Goal: Information Seeking & Learning: Learn about a topic

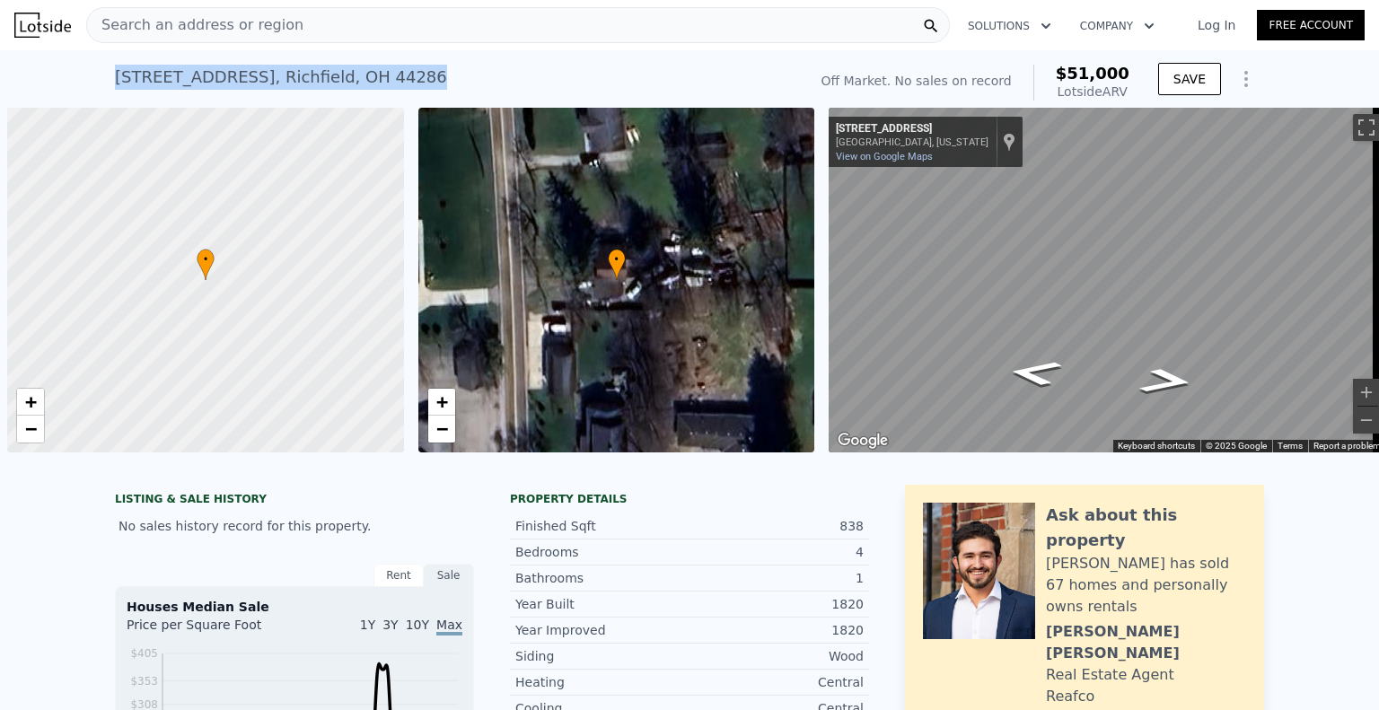
scroll to position [0, 7]
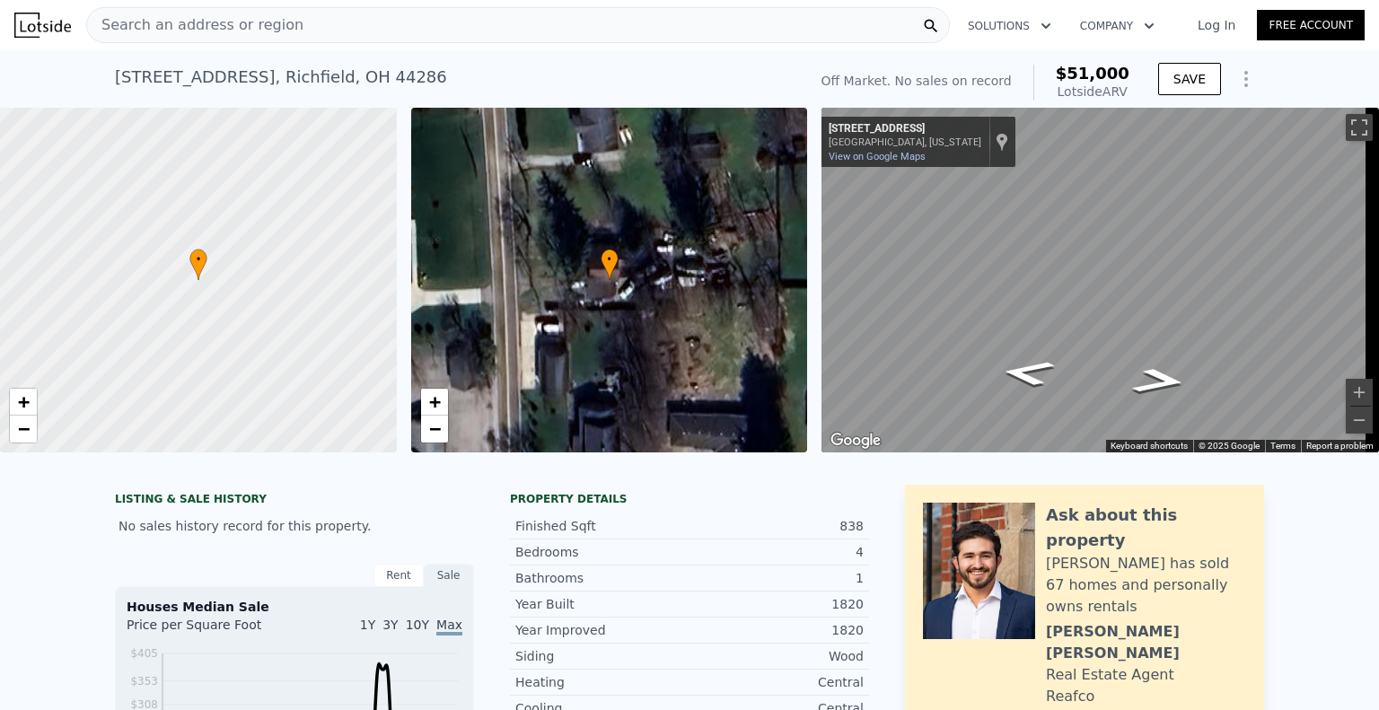
click at [414, 29] on div "Search an address or region" at bounding box center [518, 25] width 864 height 36
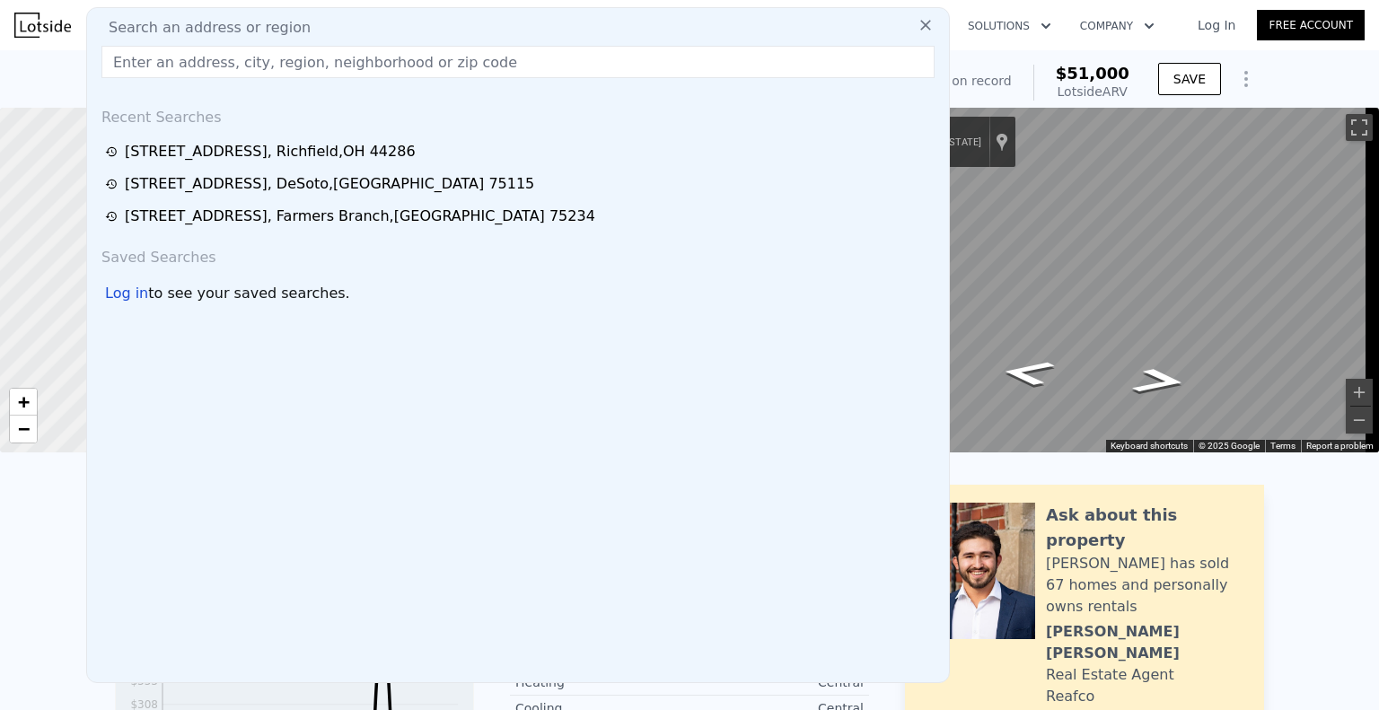
type input "[STREET_ADDRESS]"
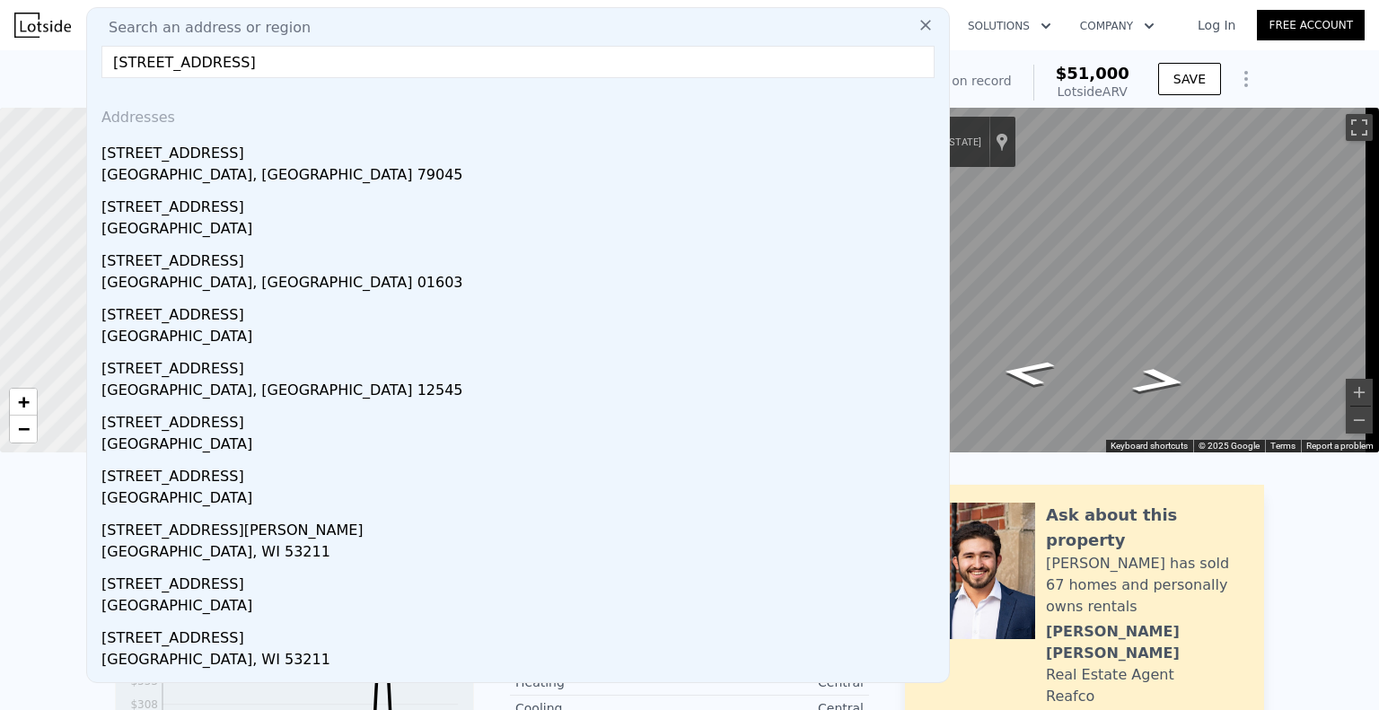
click at [293, 225] on div "[GEOGRAPHIC_DATA]" at bounding box center [521, 230] width 841 height 25
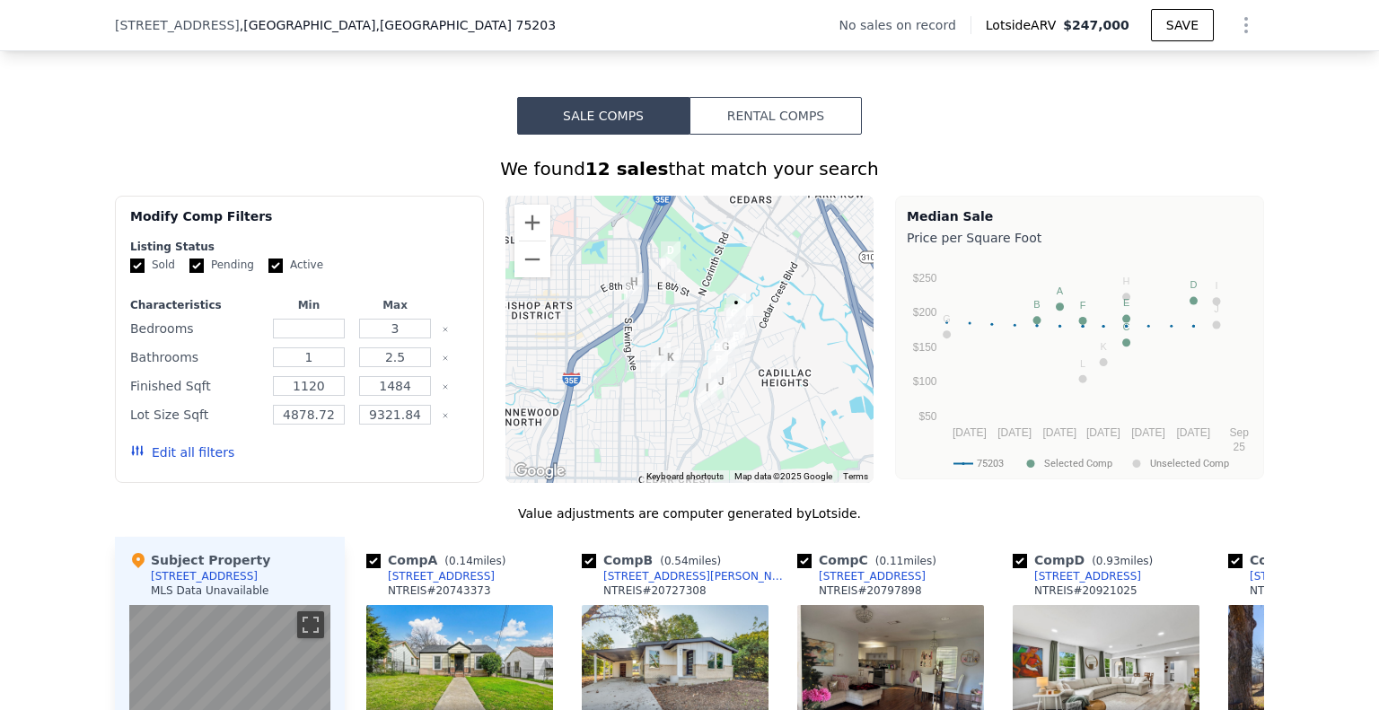
scroll to position [1347, 0]
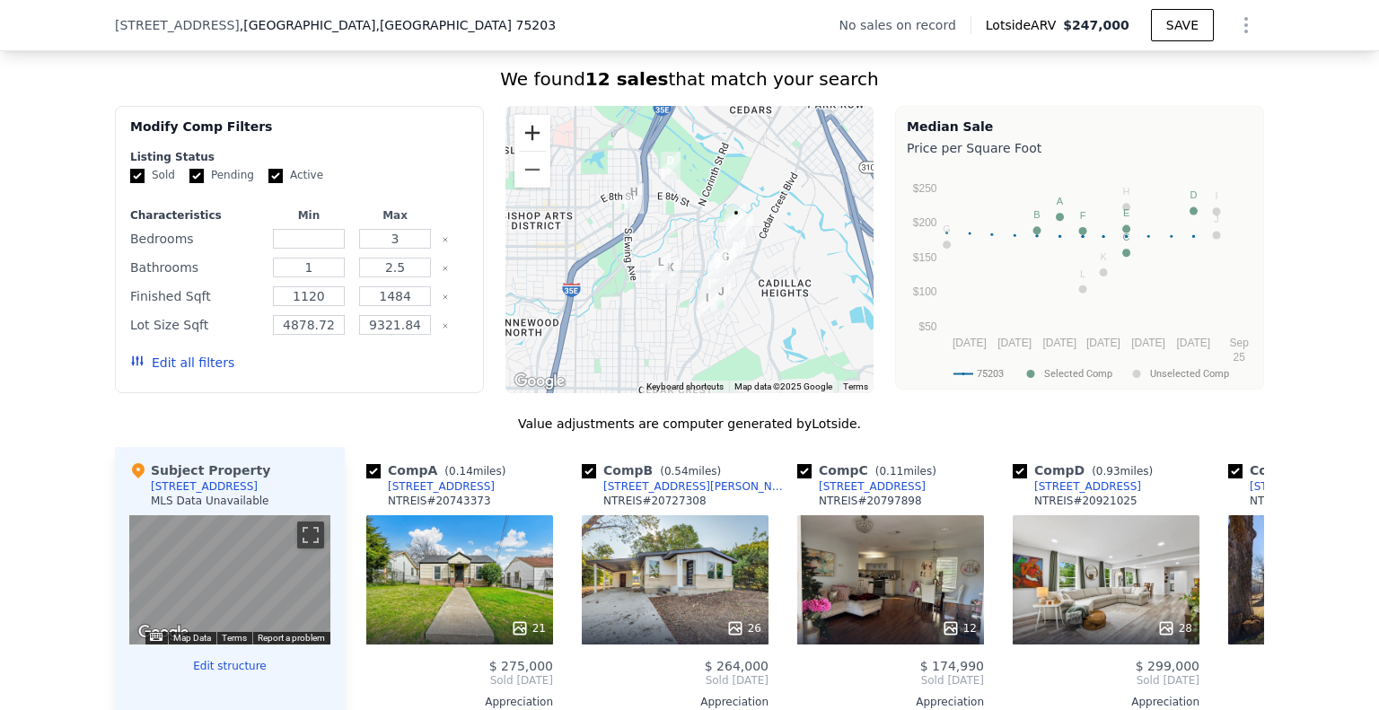
click at [528, 150] on button "Zoom in" at bounding box center [533, 133] width 36 height 36
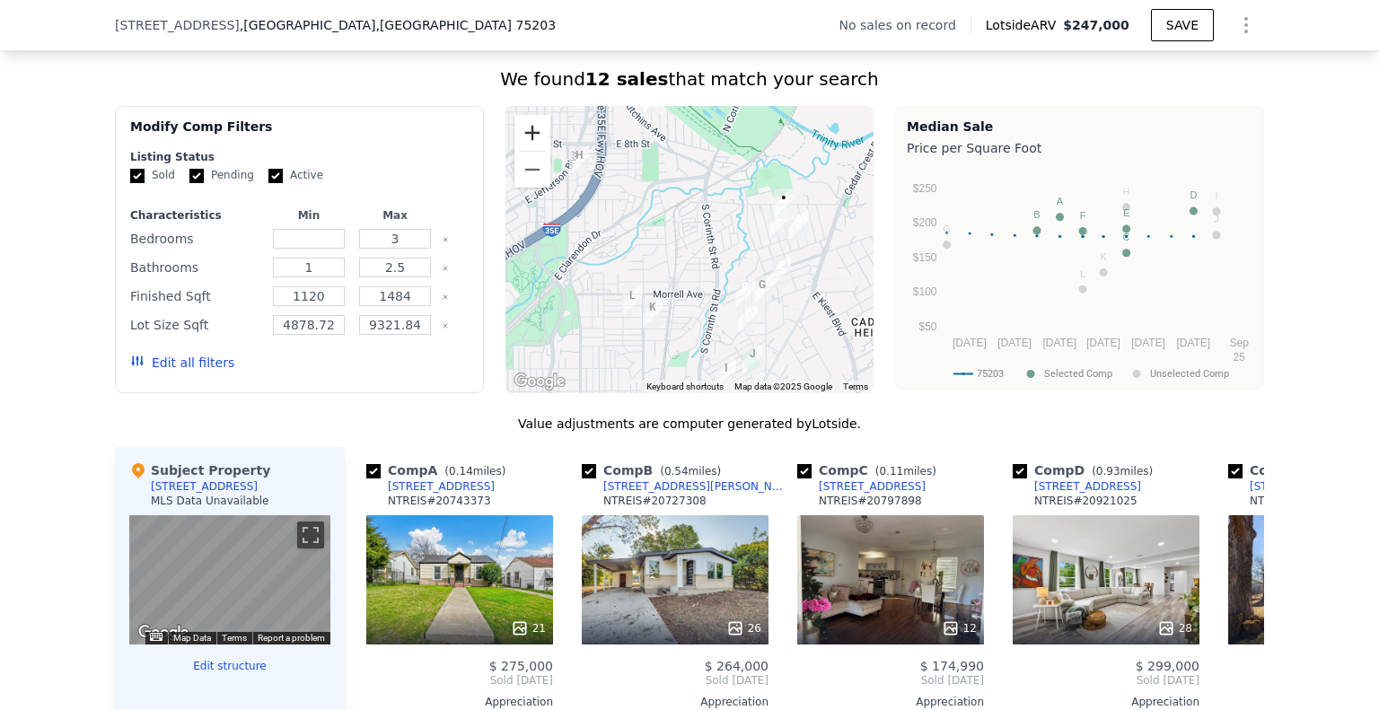
click at [528, 150] on button "Zoom in" at bounding box center [533, 133] width 36 height 36
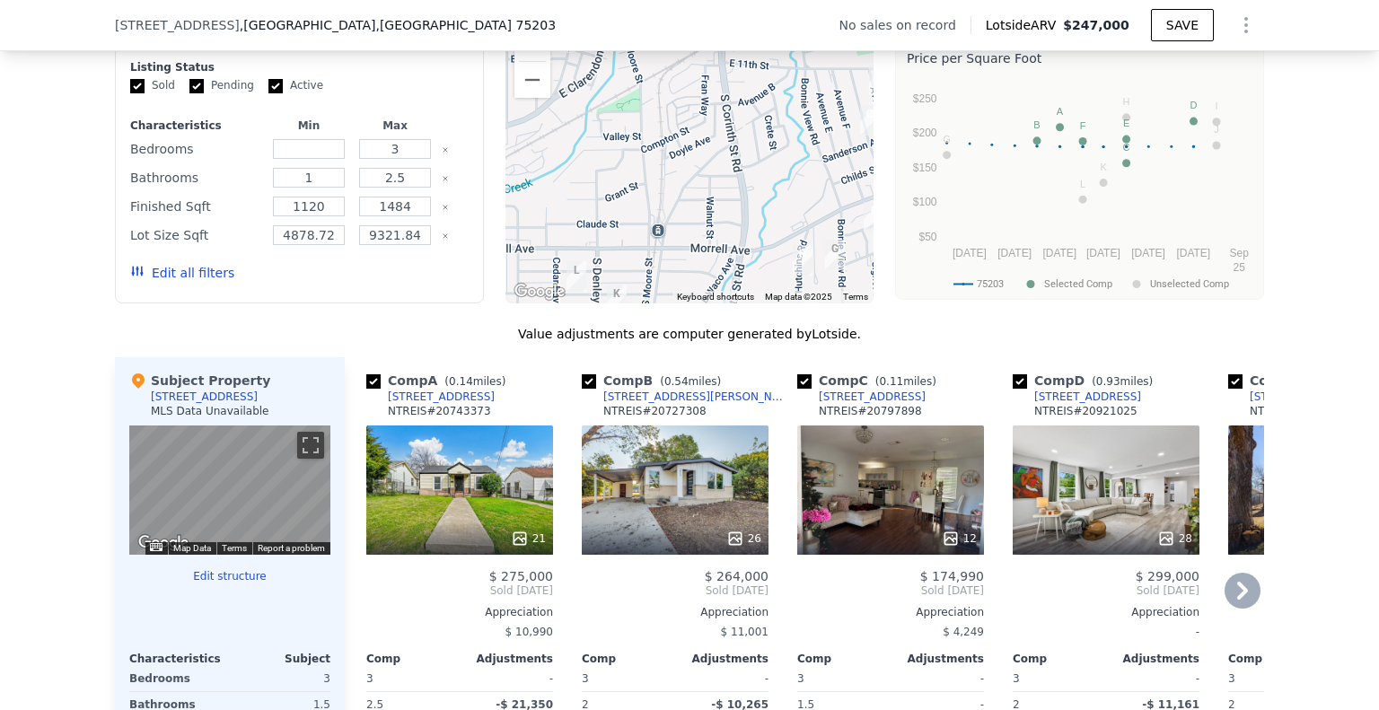
scroll to position [1527, 0]
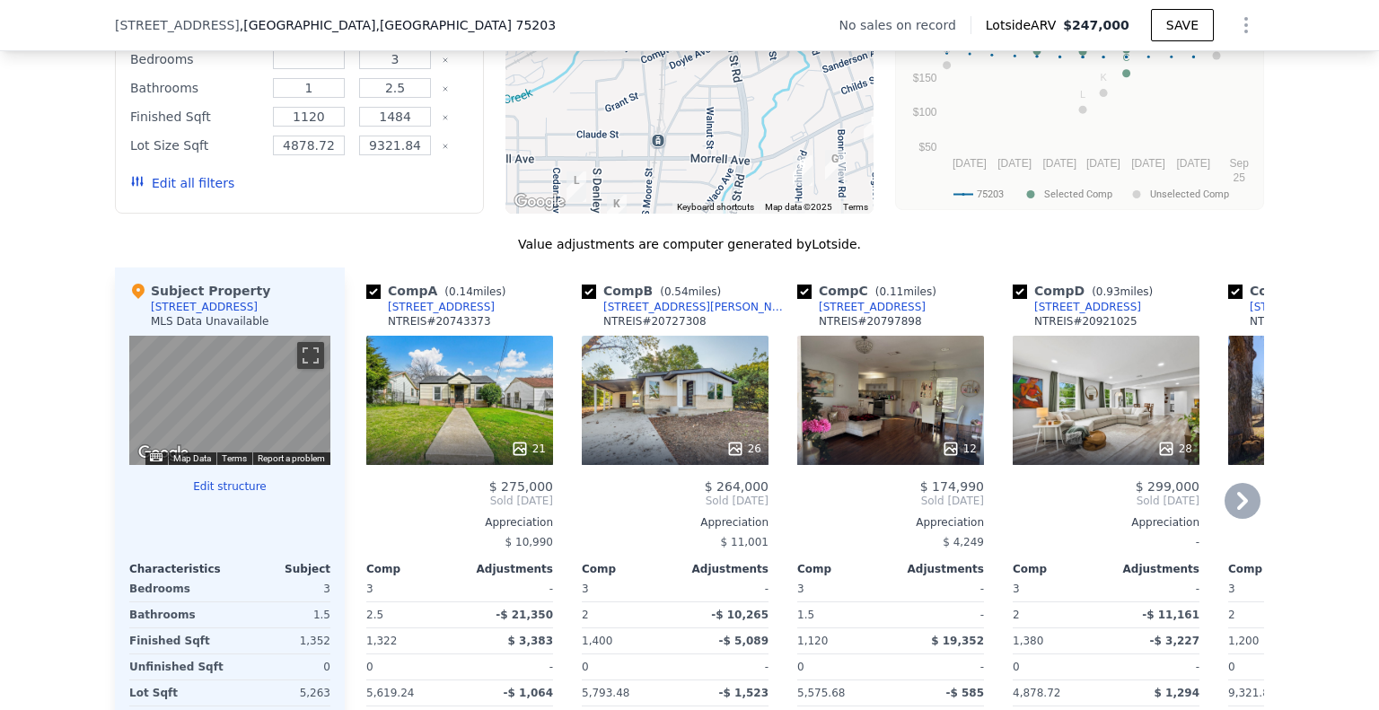
click at [1240, 510] on icon at bounding box center [1243, 501] width 11 height 18
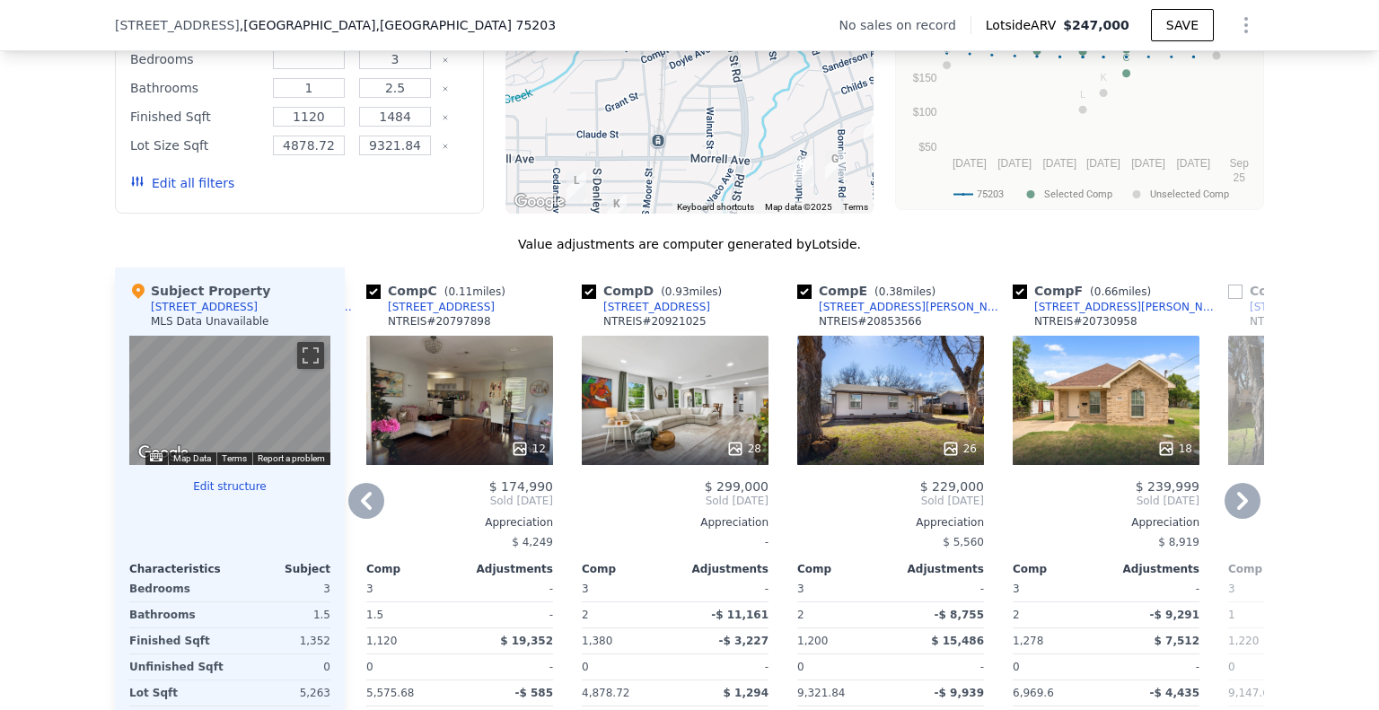
click at [1240, 510] on icon at bounding box center [1243, 501] width 11 height 18
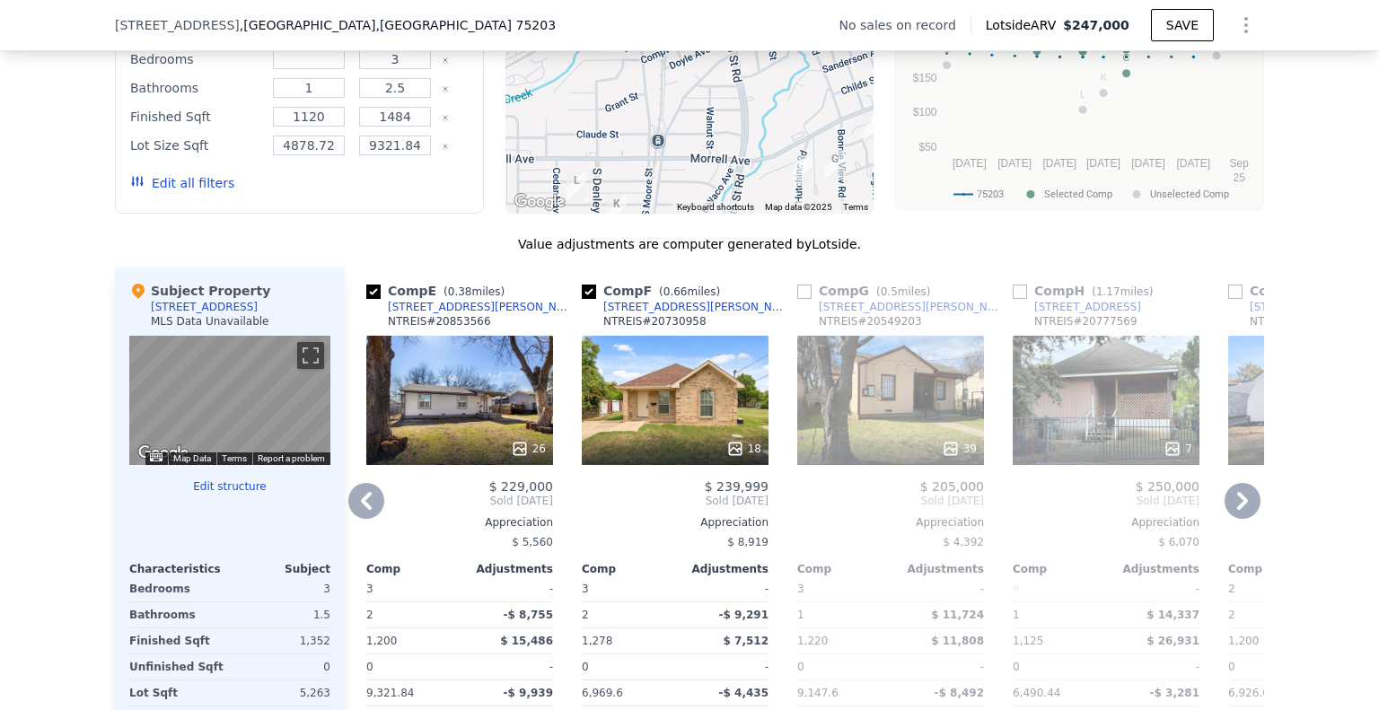
click at [1240, 510] on icon at bounding box center [1243, 501] width 11 height 18
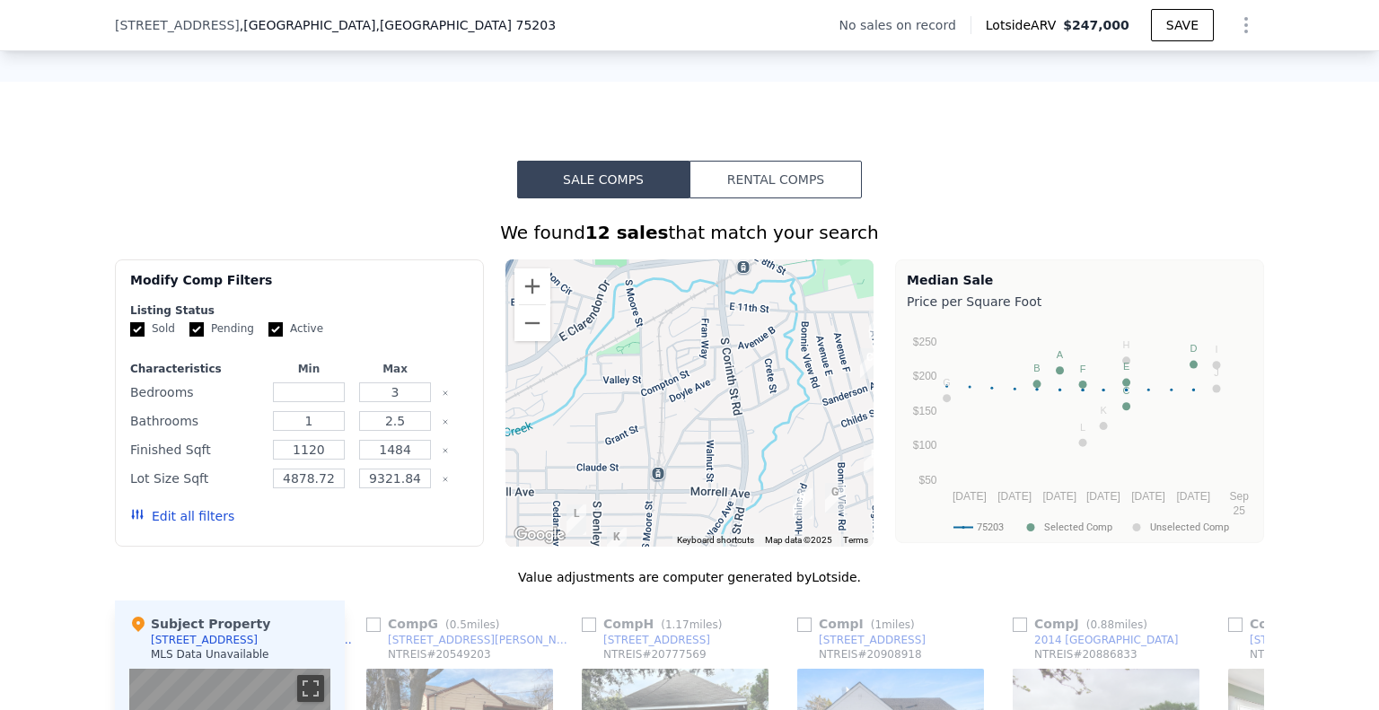
scroll to position [1168, 0]
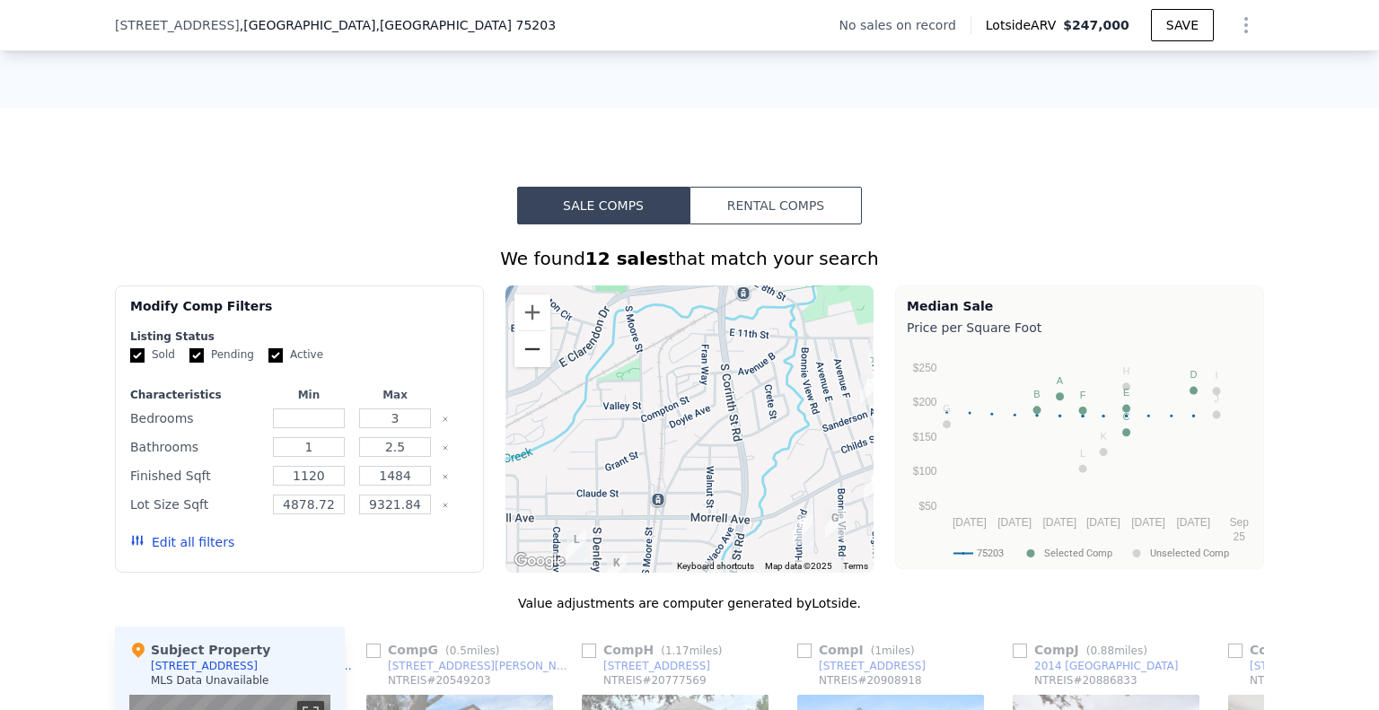
click at [526, 365] on button "Zoom out" at bounding box center [533, 349] width 36 height 36
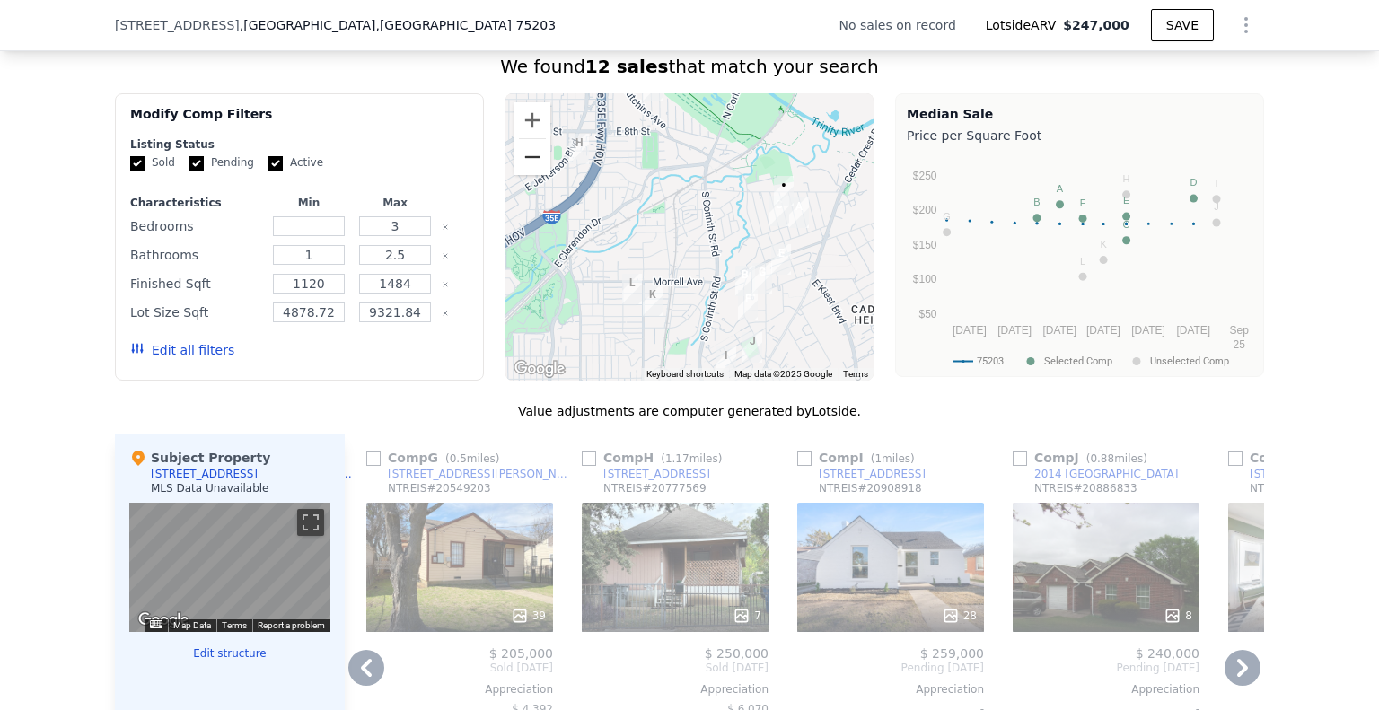
scroll to position [1437, 0]
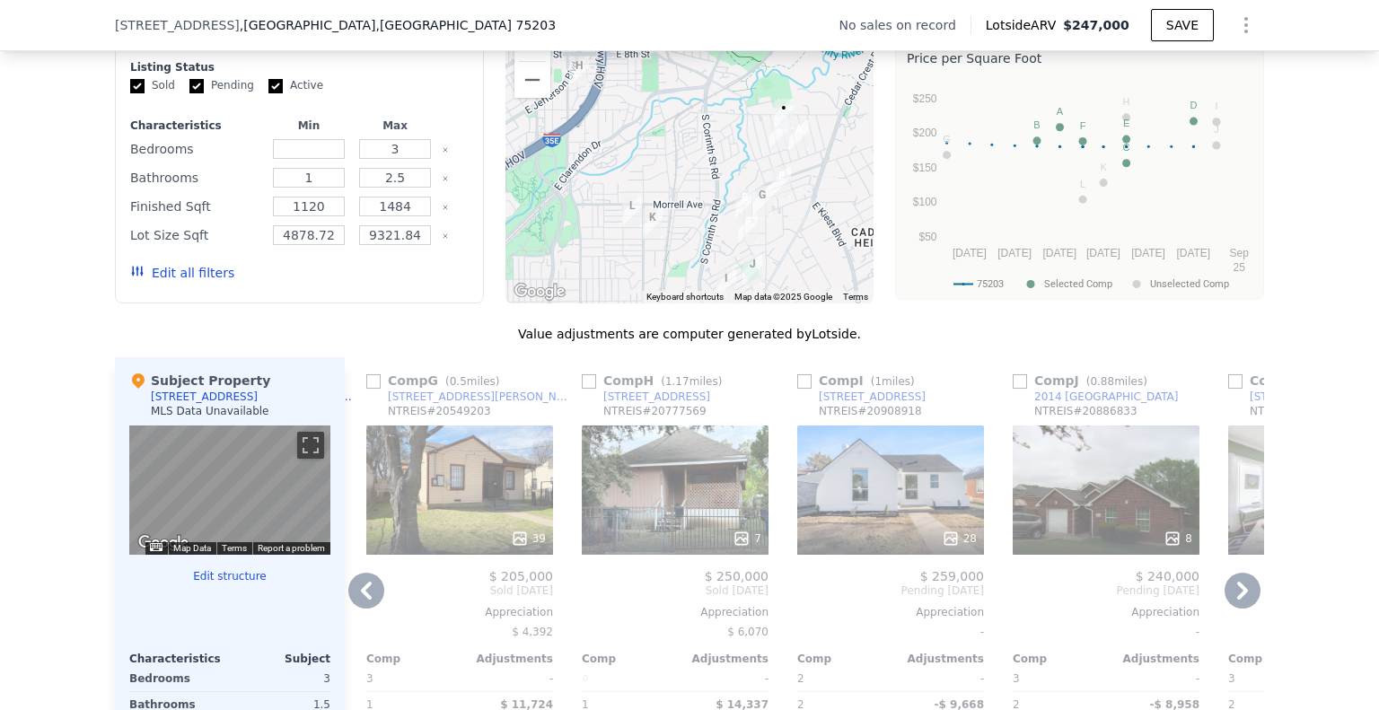
click at [363, 609] on icon at bounding box center [366, 591] width 36 height 36
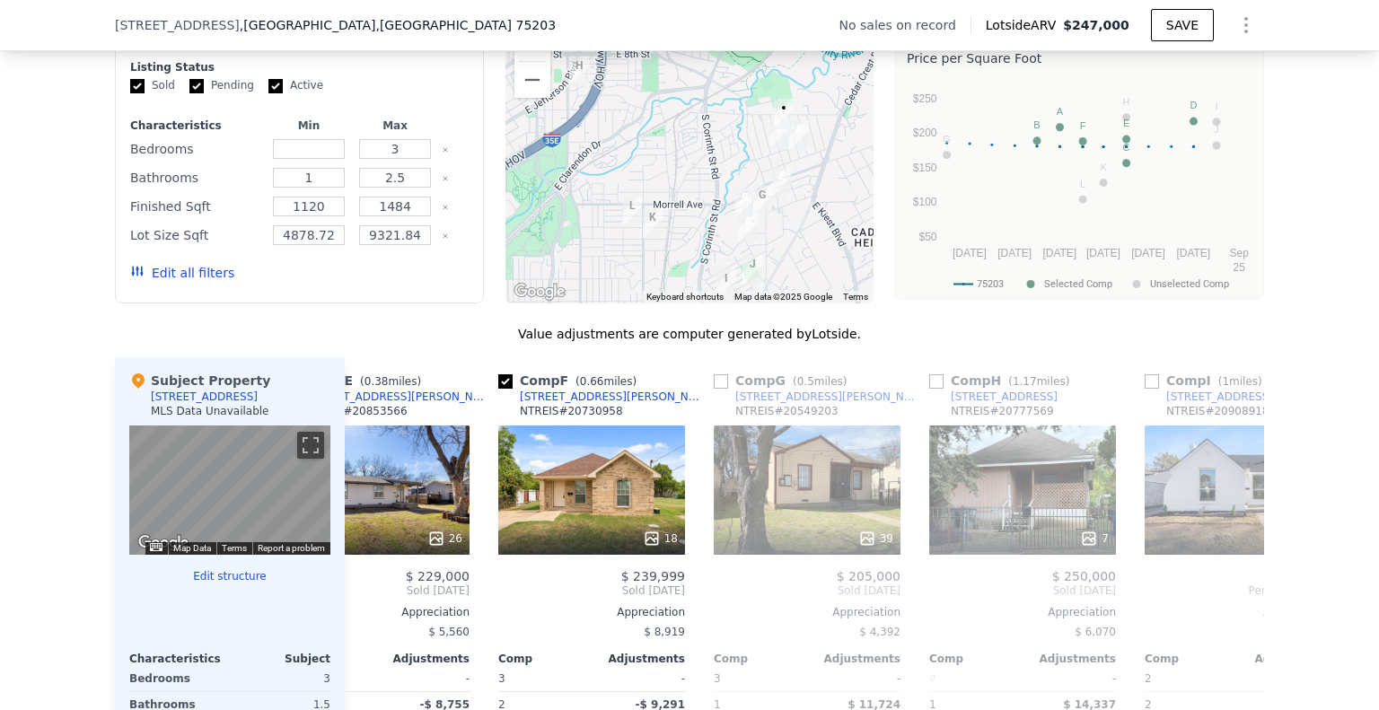
scroll to position [0, 862]
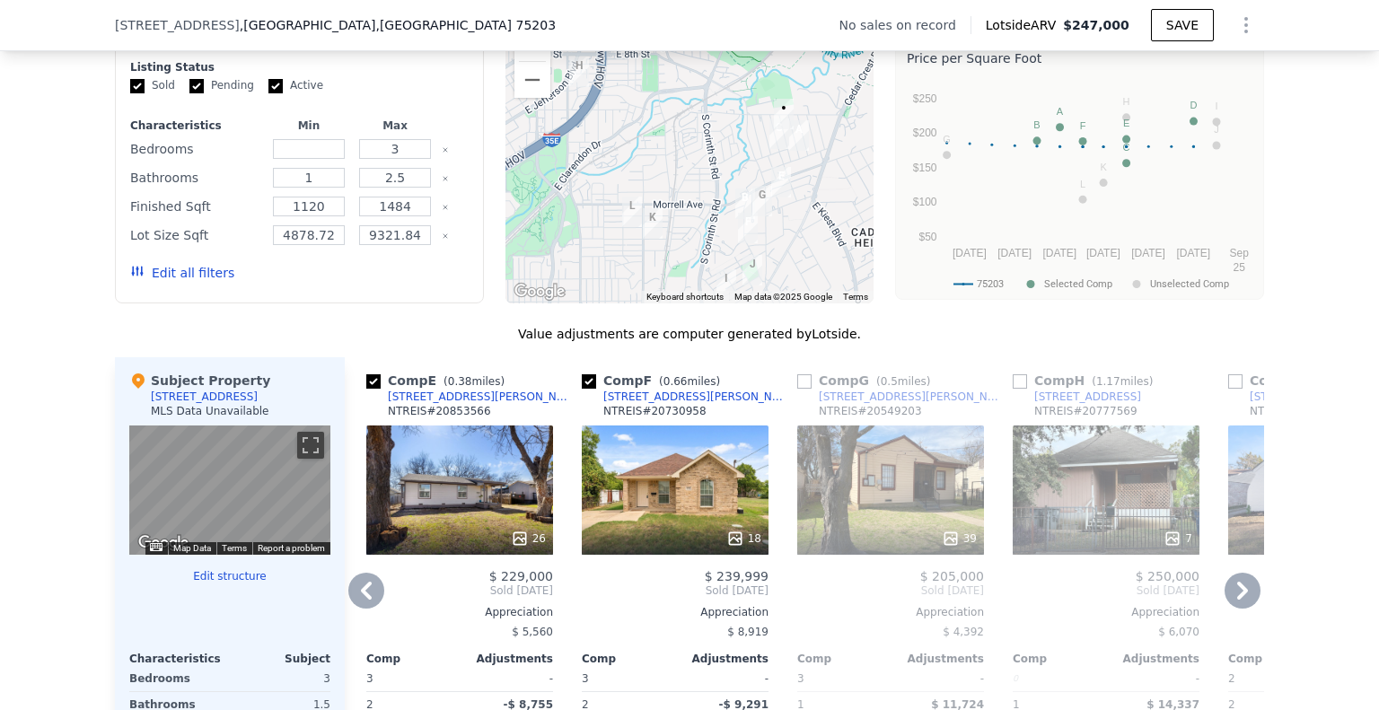
click at [363, 609] on icon at bounding box center [366, 591] width 36 height 36
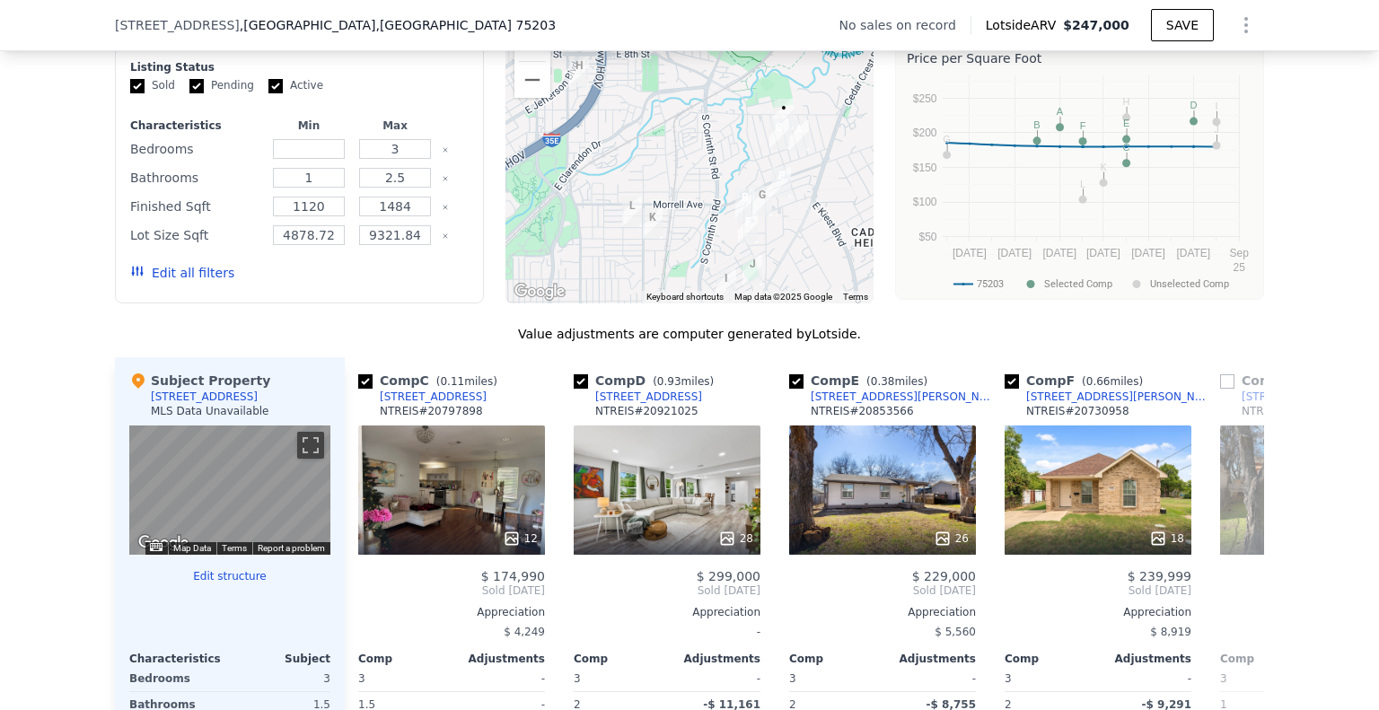
scroll to position [0, 431]
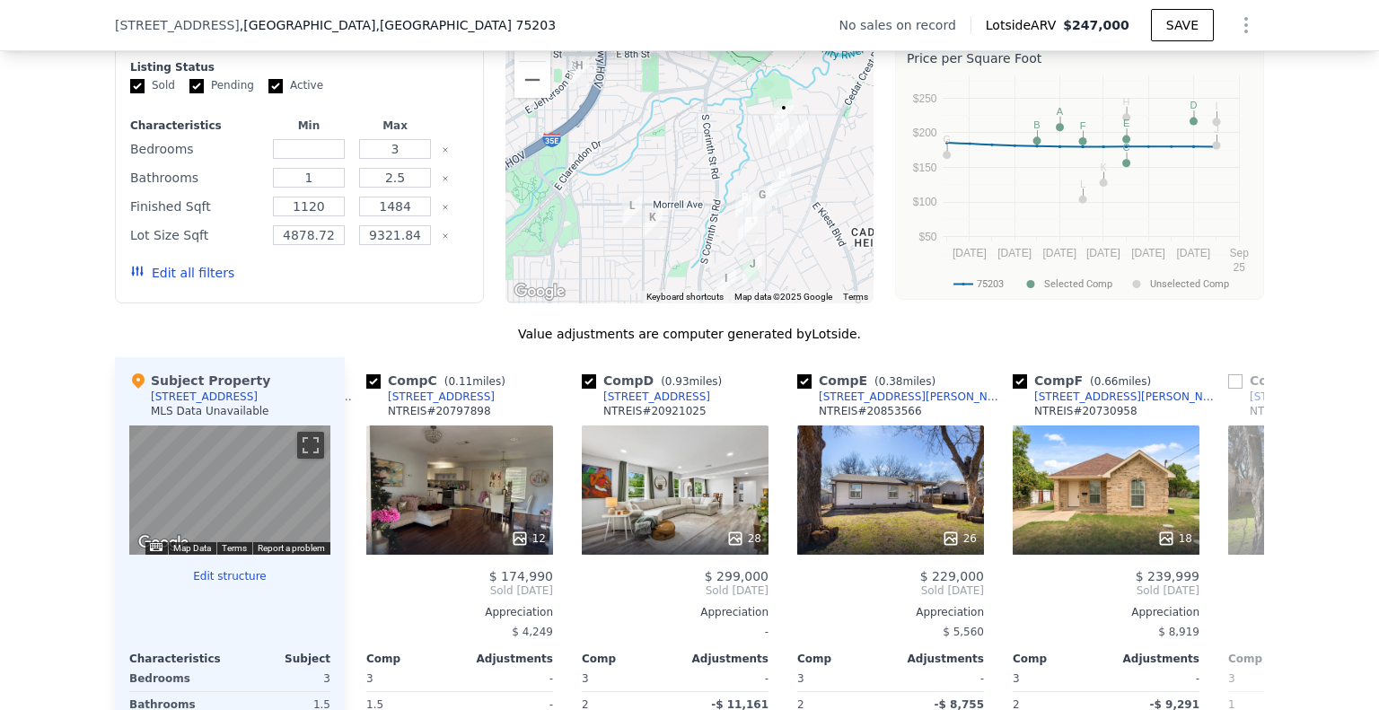
click at [363, 613] on div "Comp A ( 0.14 miles) [STREET_ADDRESS] 21 $ 275,000 Sold [DATE] Appreciation $ 1…" at bounding box center [805, 645] width 920 height 577
click at [366, 609] on icon at bounding box center [366, 591] width 36 height 36
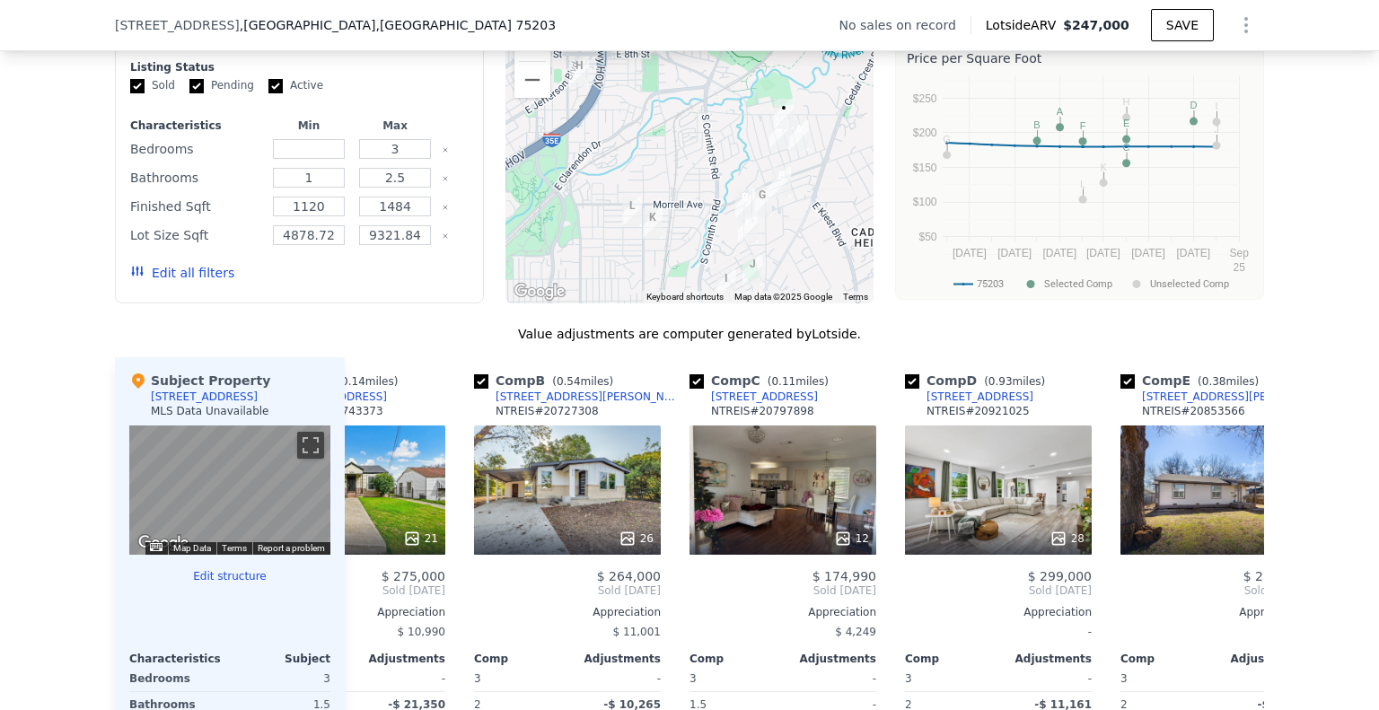
scroll to position [0, 0]
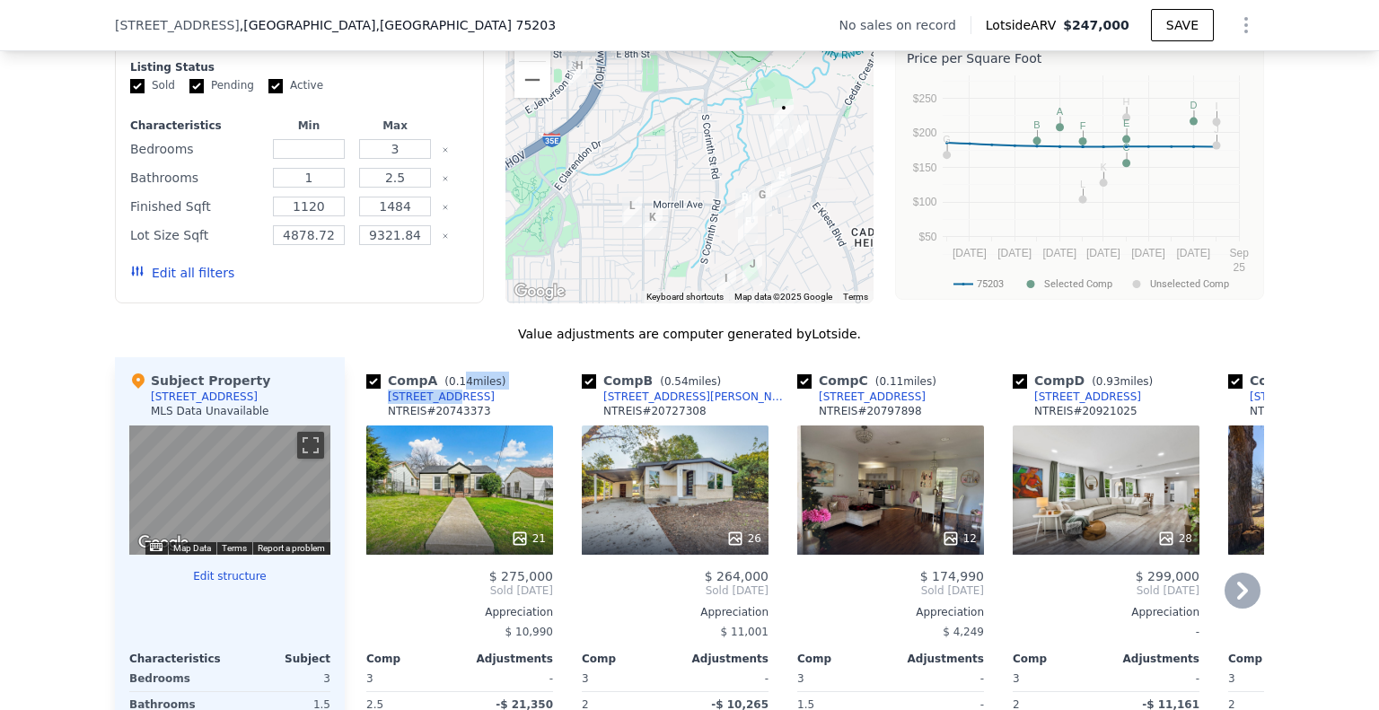
drag, startPoint x: 451, startPoint y: 408, endPoint x: 454, endPoint y: 399, distance: 9.4
click at [438, 405] on div "Comp A ( 0.14 miles) [STREET_ADDRESS] 20743373" at bounding box center [459, 399] width 187 height 54
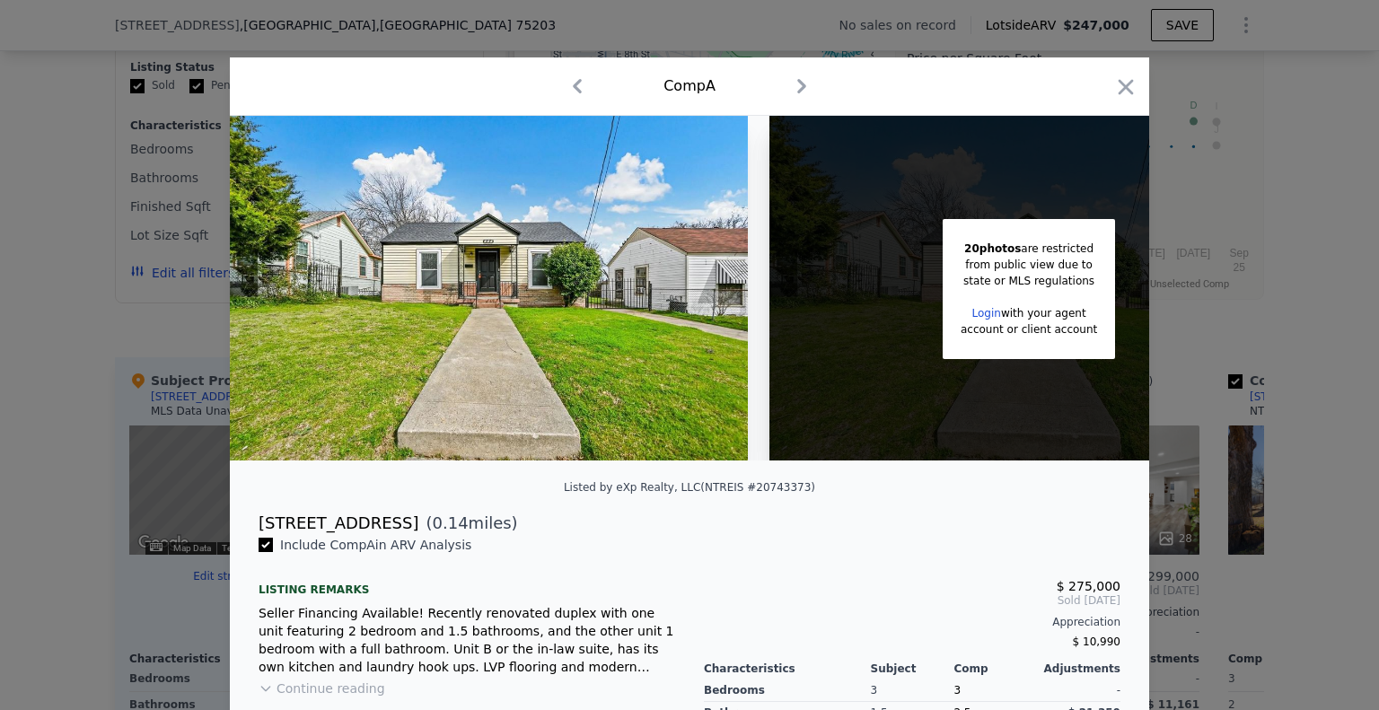
click at [1115, 87] on icon "button" at bounding box center [1126, 87] width 25 height 25
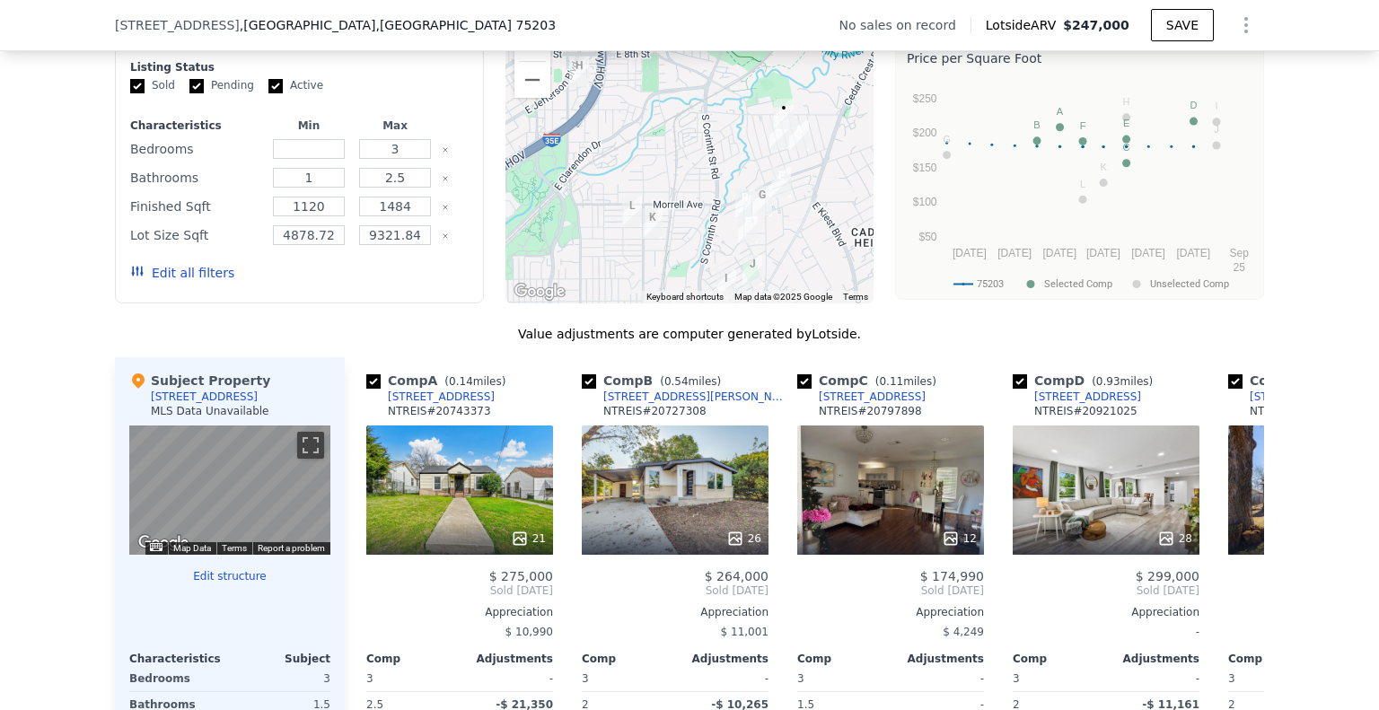
click at [213, 409] on div "Subject Property [STREET_ADDRESS] MLS Data Unavailable" at bounding box center [229, 399] width 201 height 54
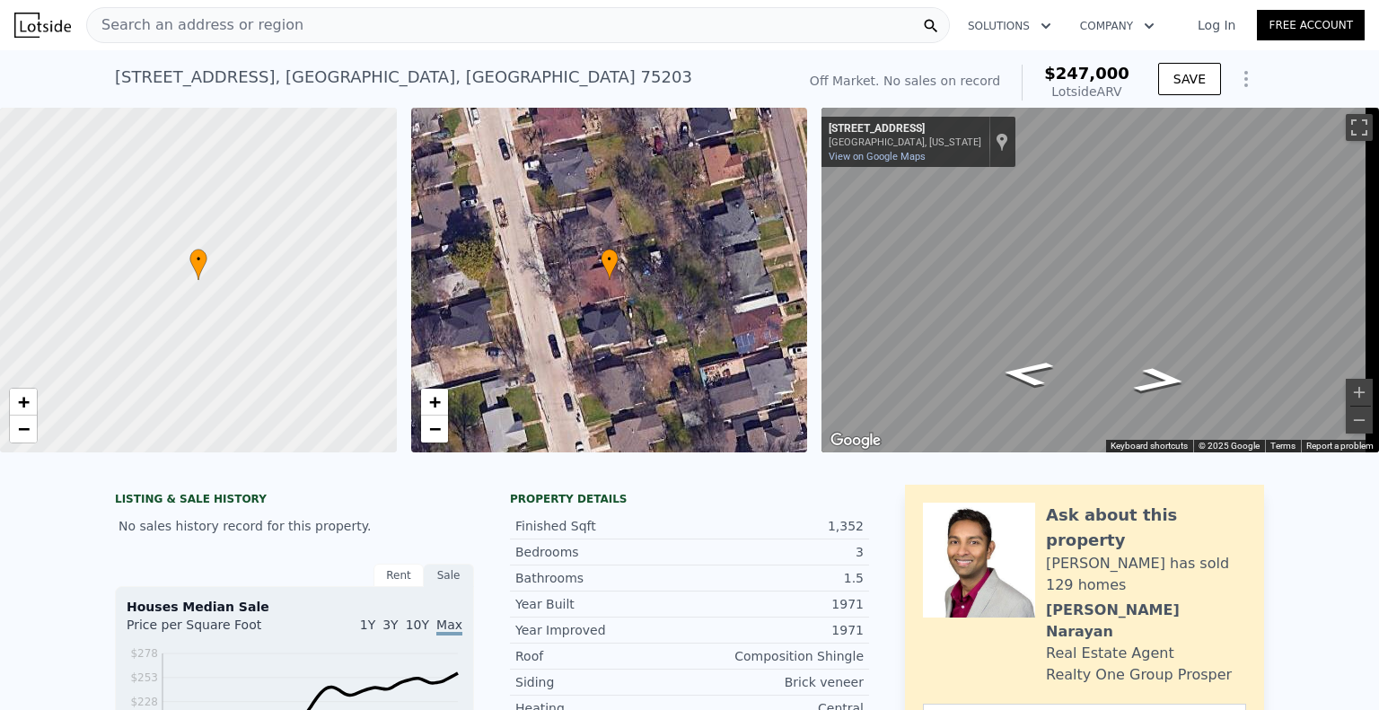
click at [1209, 28] on link "Log In" at bounding box center [1216, 25] width 81 height 18
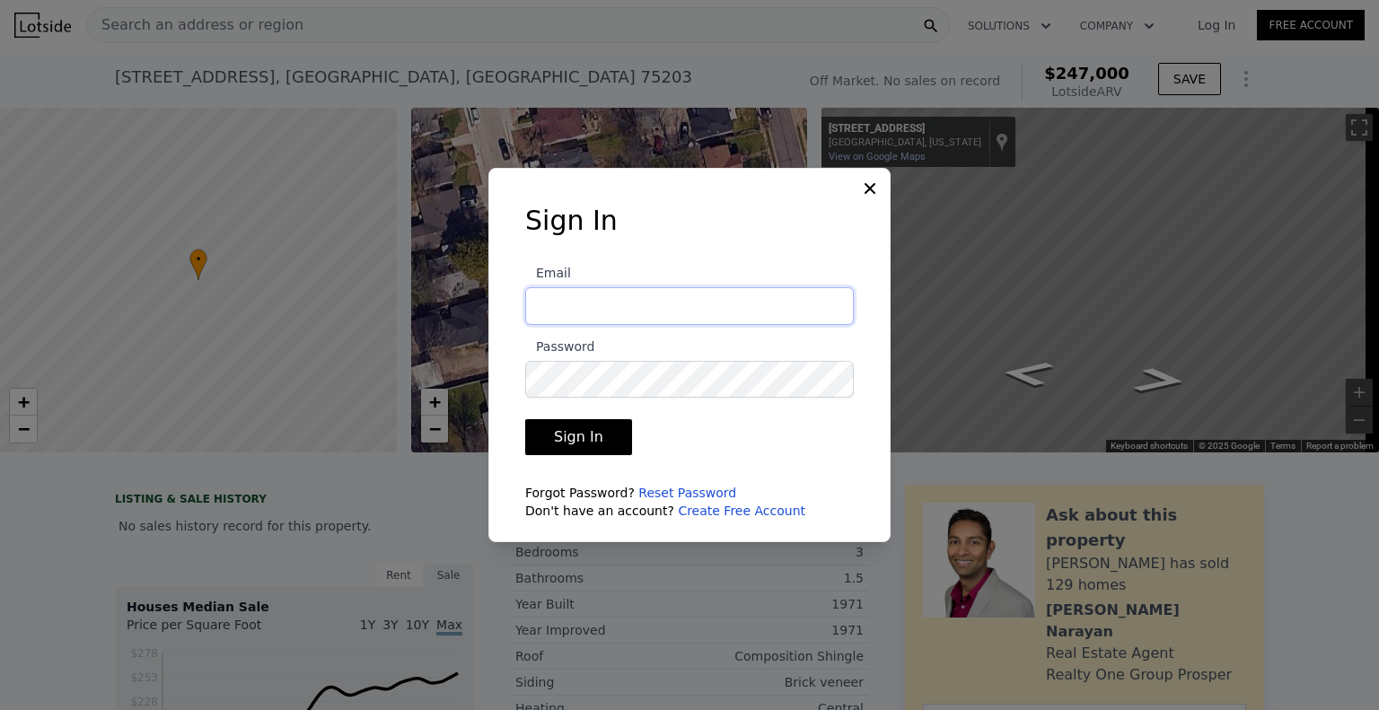
type input "[EMAIL_ADDRESS][DOMAIN_NAME]"
click at [593, 436] on button "Sign In" at bounding box center [578, 437] width 107 height 36
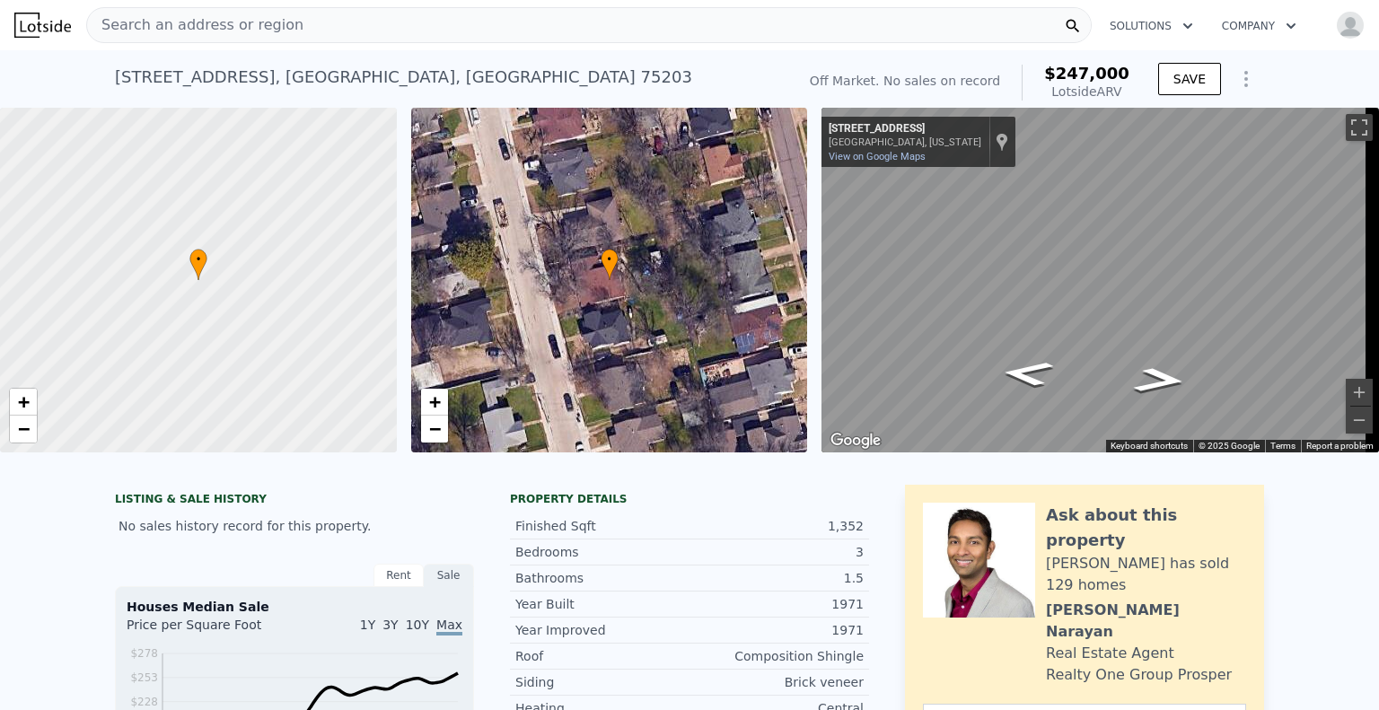
click at [1239, 75] on icon "Show Options" at bounding box center [1247, 79] width 22 height 22
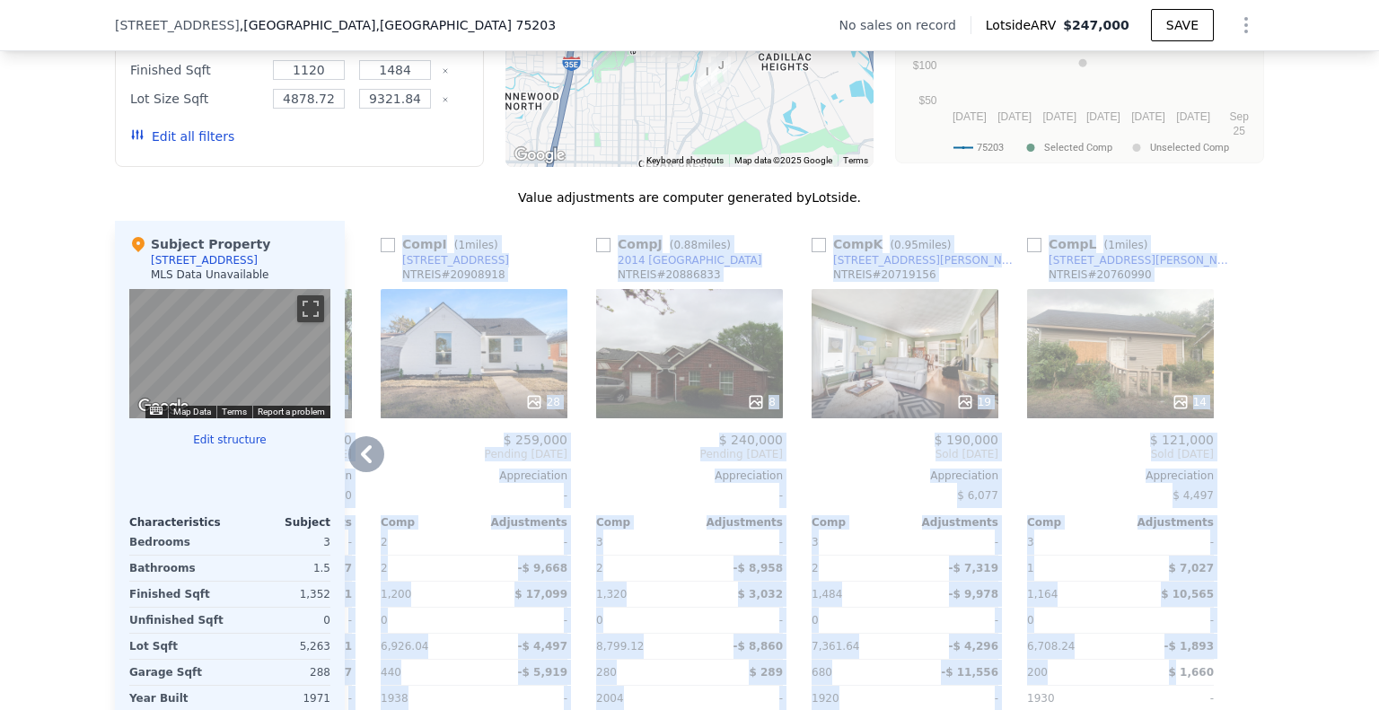
scroll to position [1754, 0]
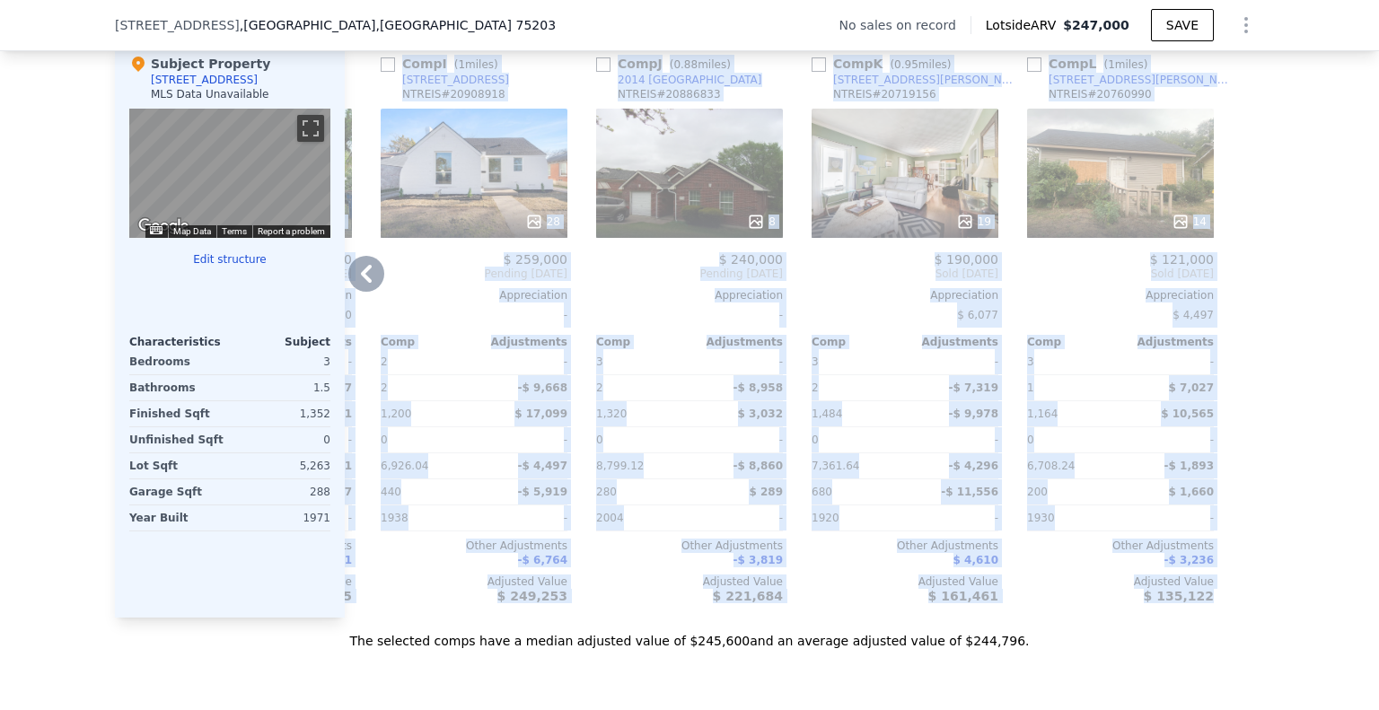
drag, startPoint x: 348, startPoint y: 218, endPoint x: 1230, endPoint y: 607, distance: 963.8
click at [1229, 609] on div "Comp A ( 0.14 miles) [STREET_ADDRESS] 21 $ 275,000 Sold [DATE] Appreciation $ 1…" at bounding box center [805, 328] width 920 height 577
copy div "Lore I ( 1.41 dolor) 415 Sitame C ADIPIS # 23781388 03 $ 467,357 Elit Sed 1121 …"
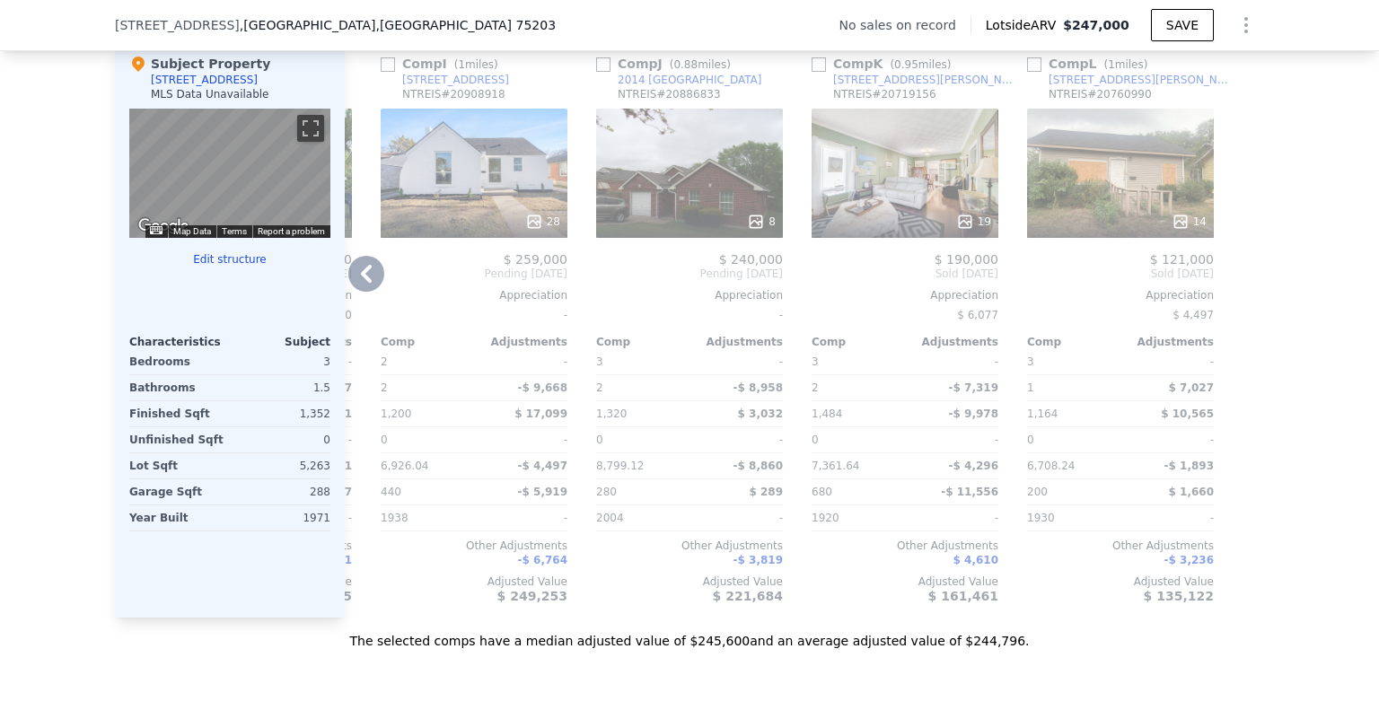
click at [367, 290] on icon at bounding box center [366, 274] width 36 height 36
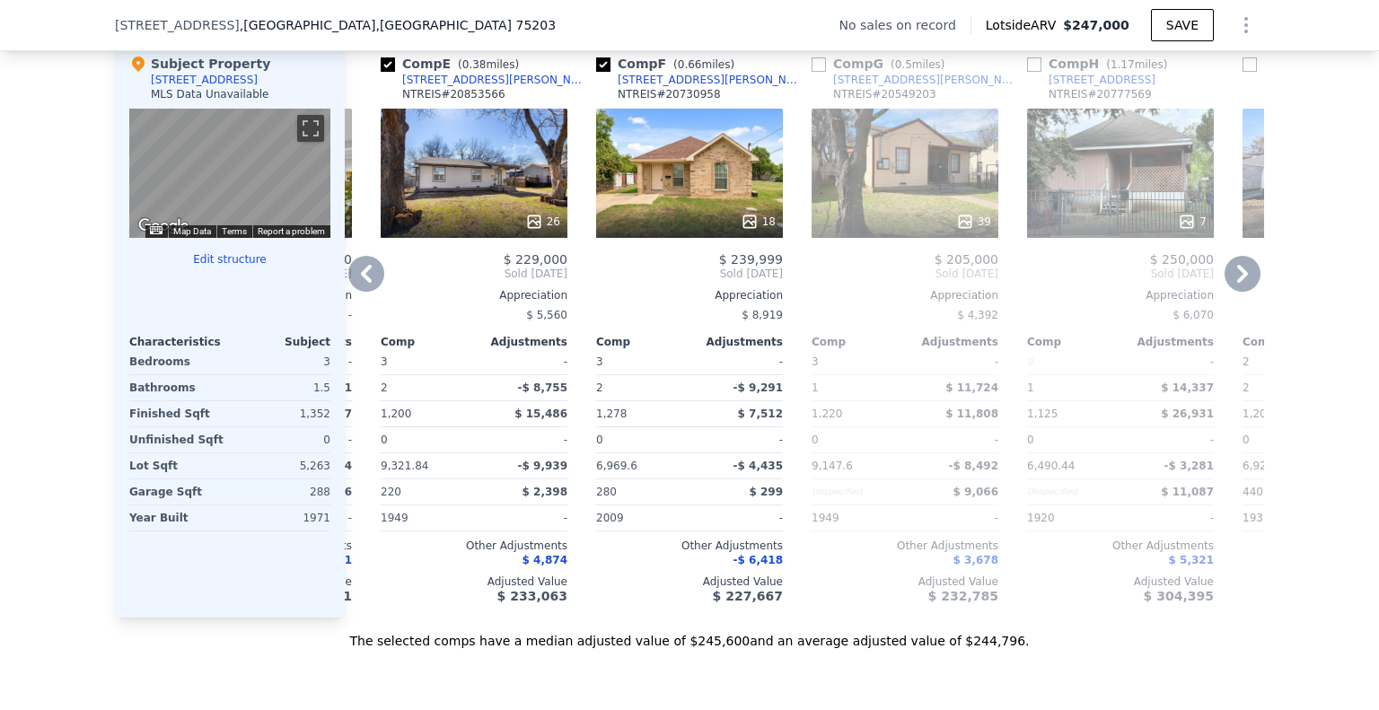
click at [367, 290] on icon at bounding box center [366, 274] width 36 height 36
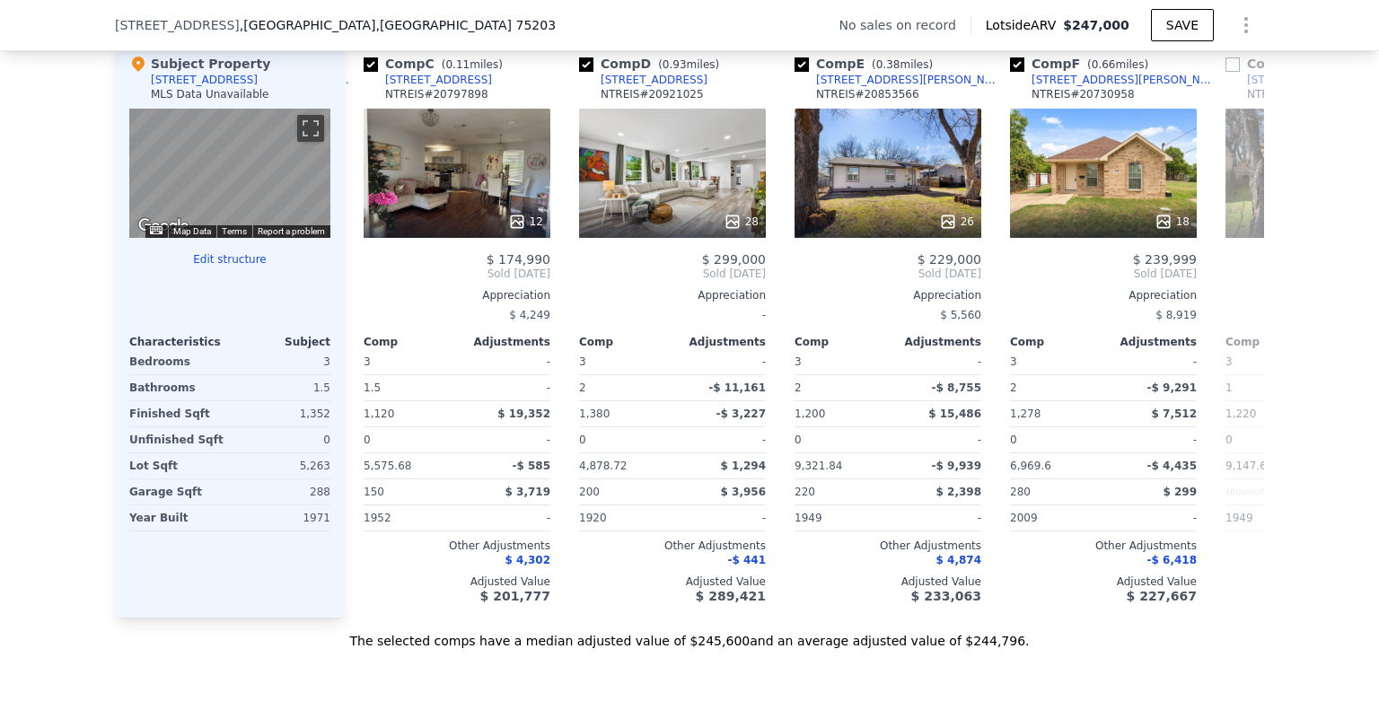
scroll to position [0, 417]
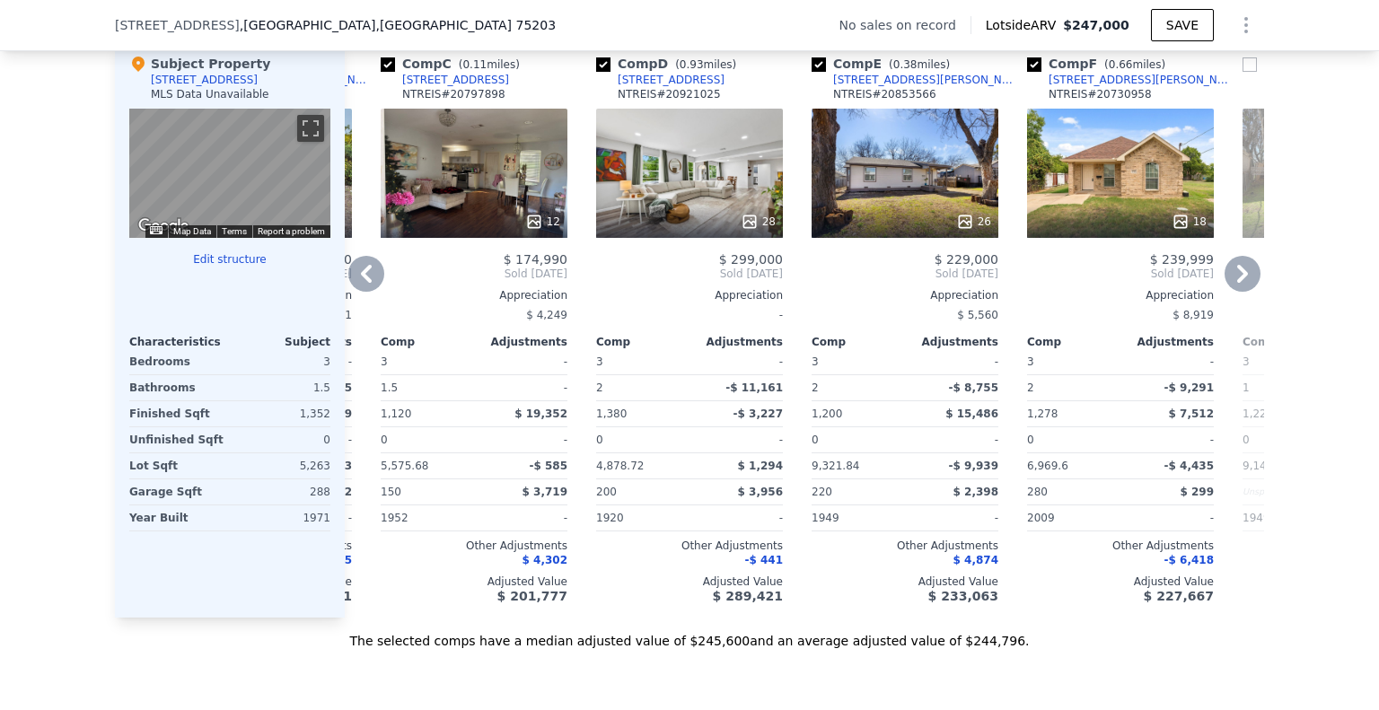
click at [367, 290] on icon at bounding box center [366, 274] width 36 height 36
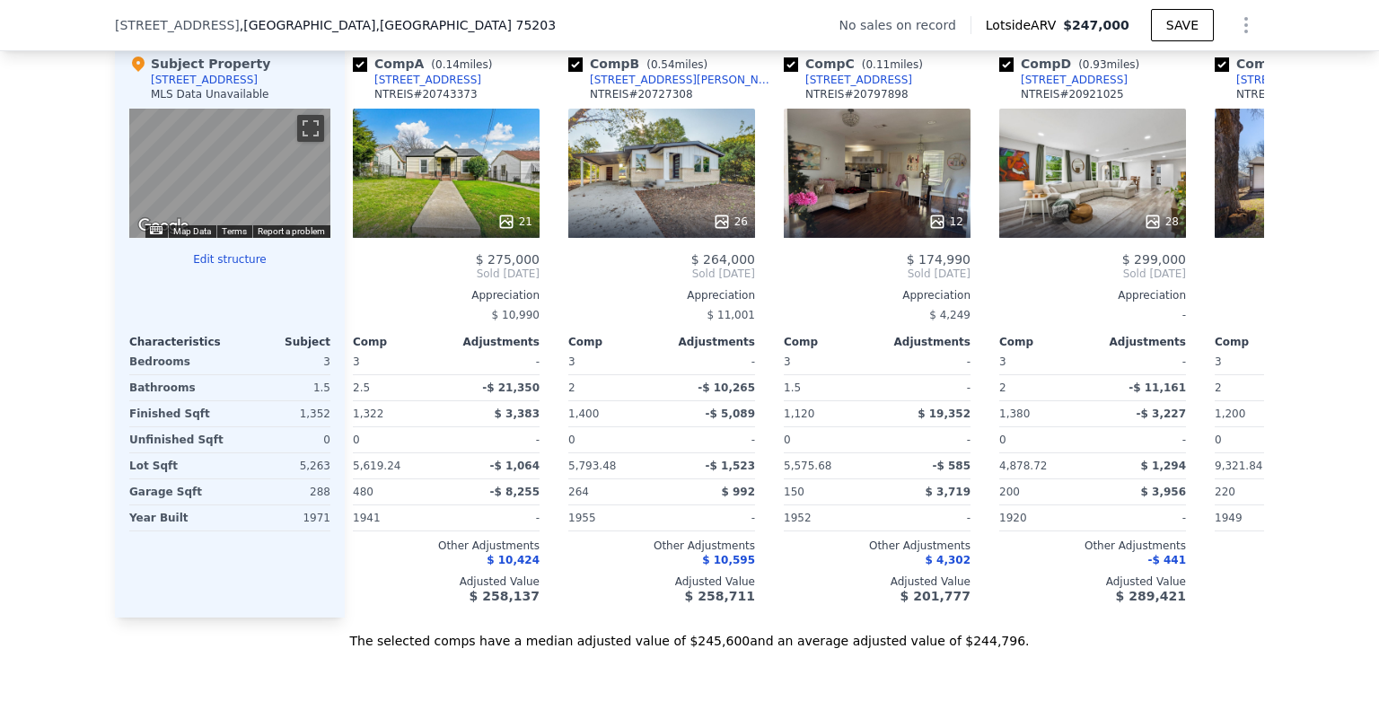
scroll to position [0, 0]
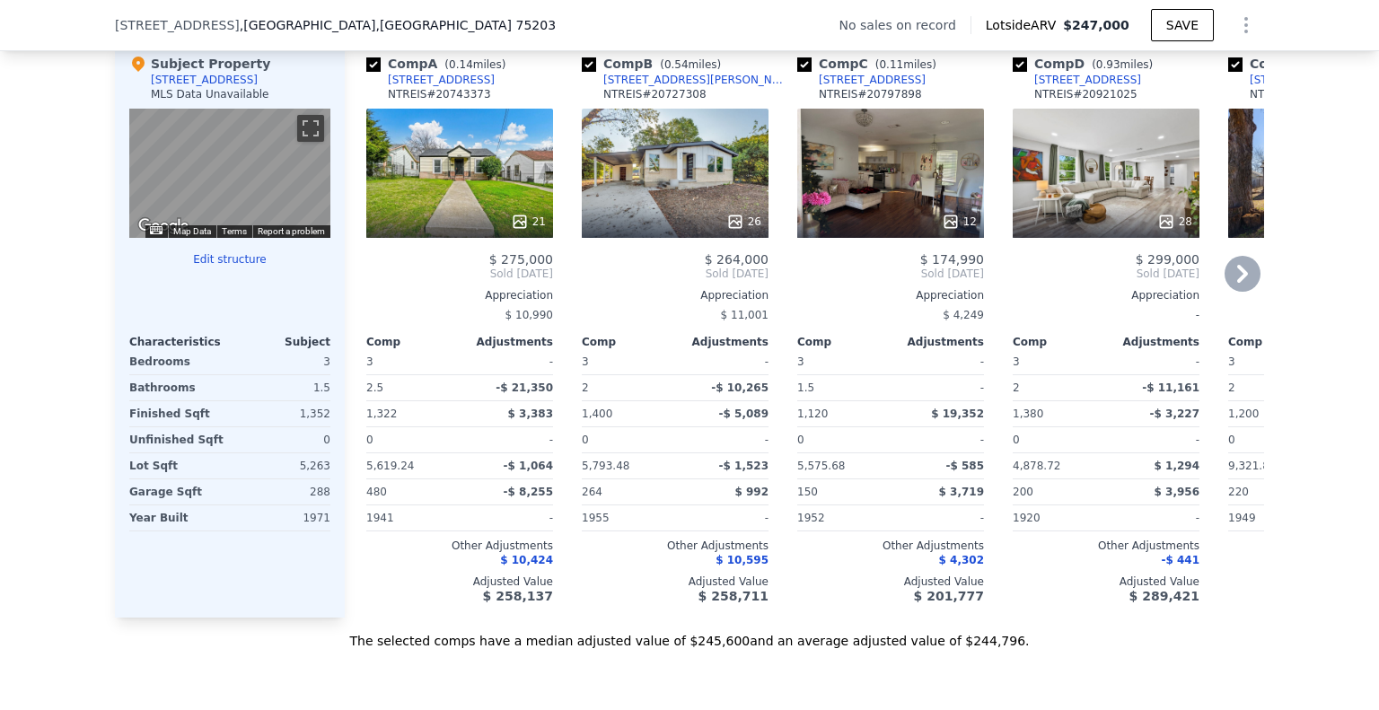
click at [367, 281] on span "Sold [DATE]" at bounding box center [459, 274] width 187 height 14
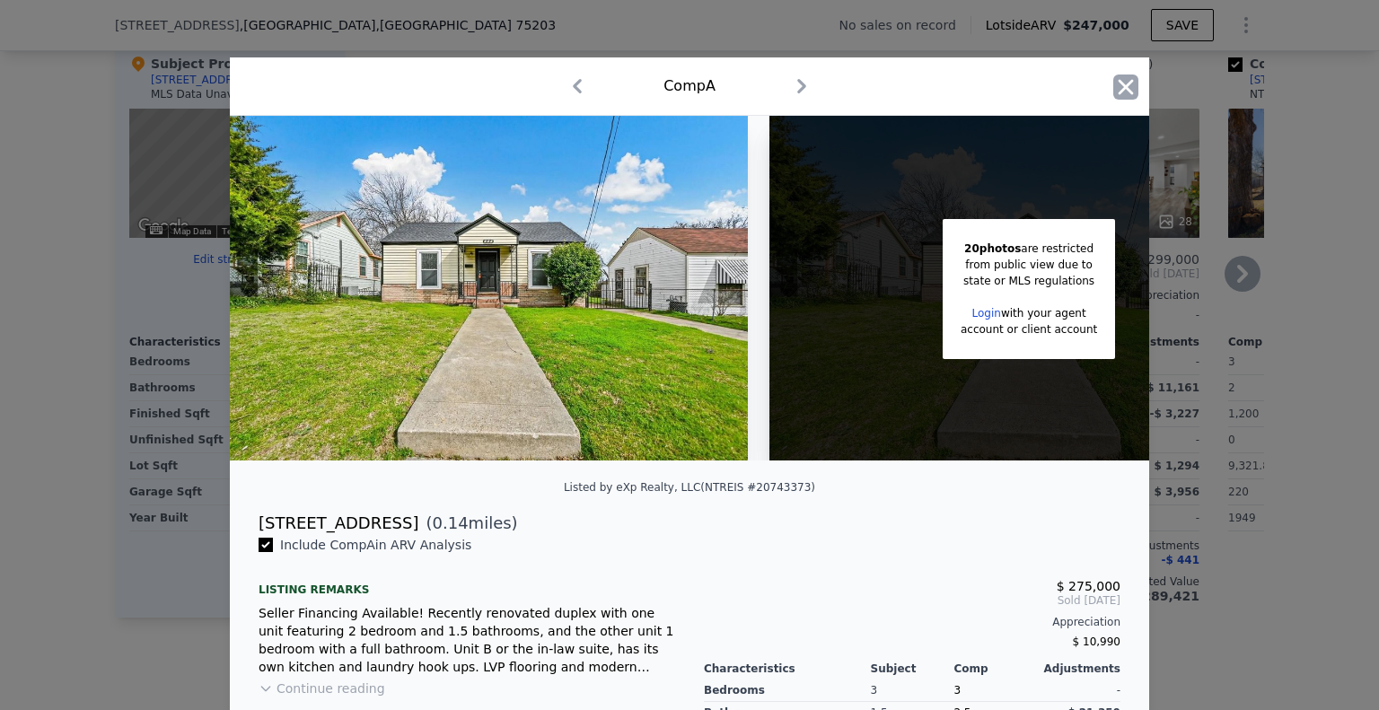
click at [1117, 81] on icon "button" at bounding box center [1126, 87] width 25 height 25
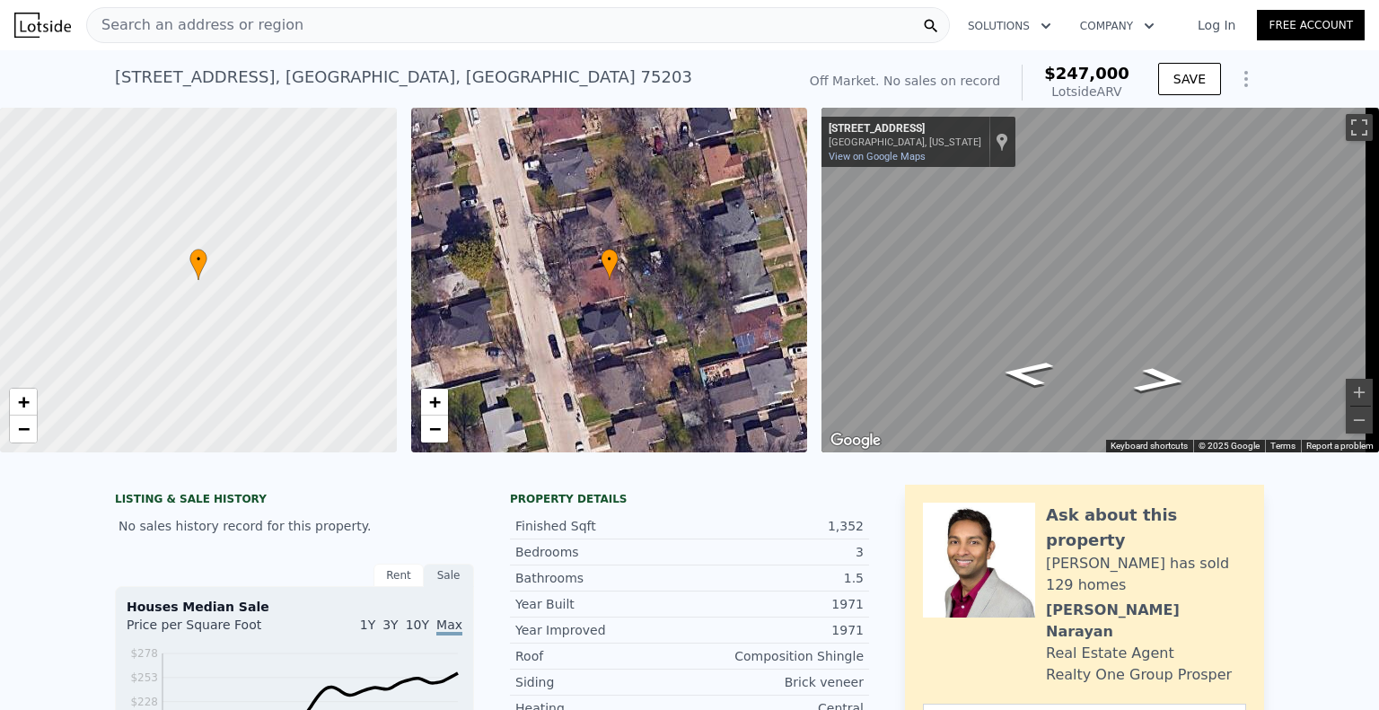
click at [227, 20] on span "Search an address or region" at bounding box center [195, 25] width 216 height 22
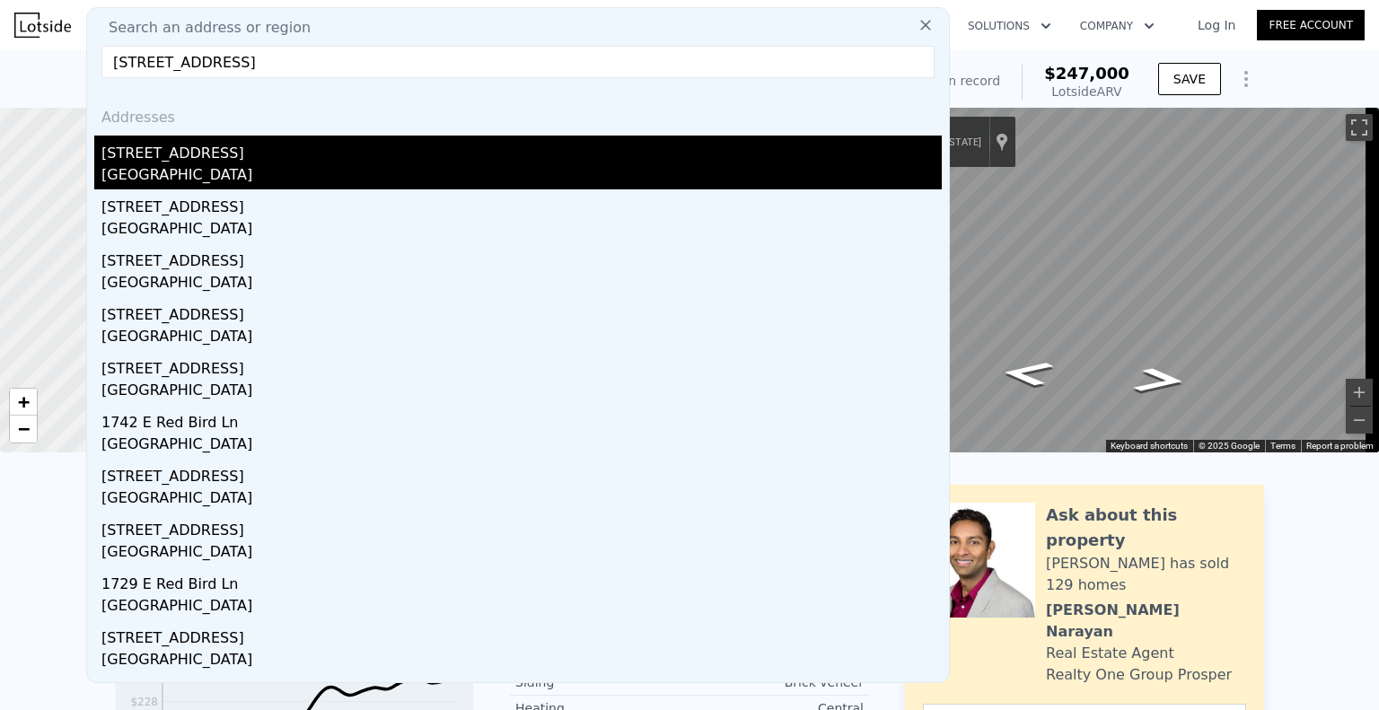
type input "[STREET_ADDRESS]"
click at [304, 156] on div "[STREET_ADDRESS]" at bounding box center [521, 150] width 841 height 29
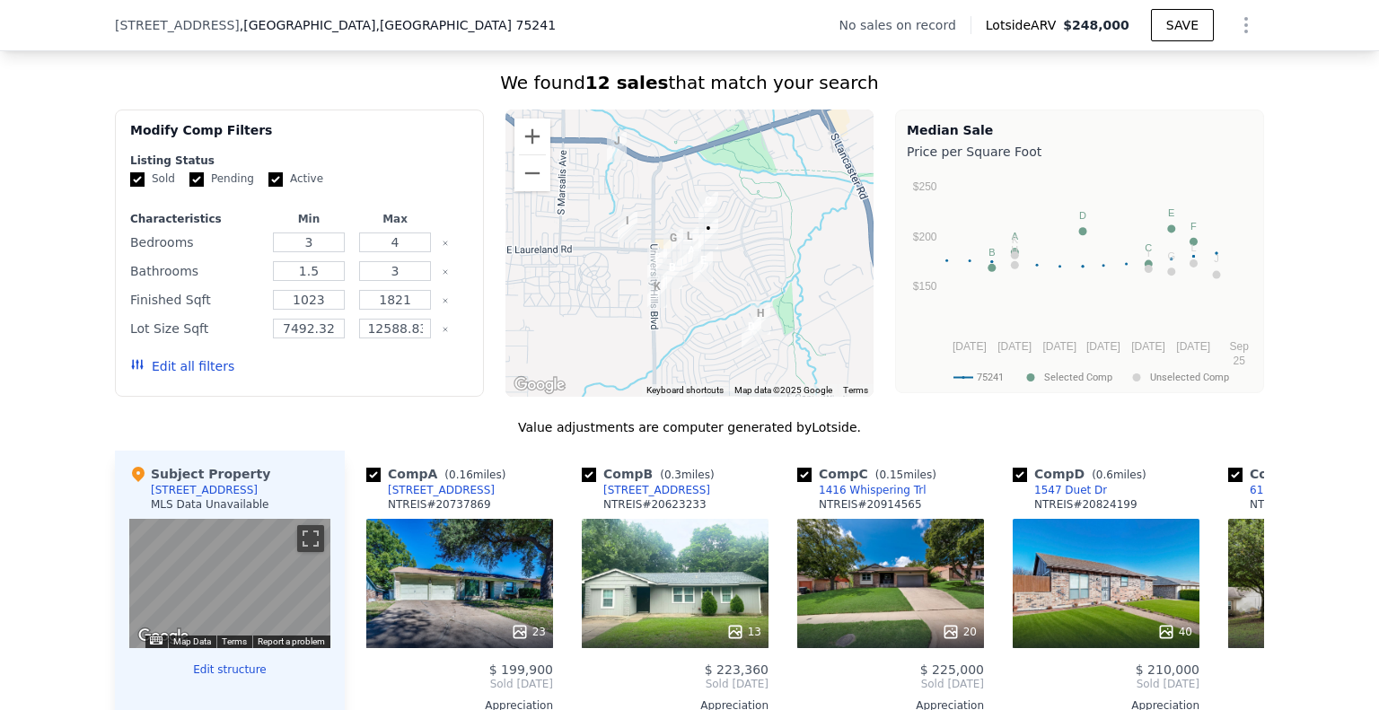
scroll to position [1340, 0]
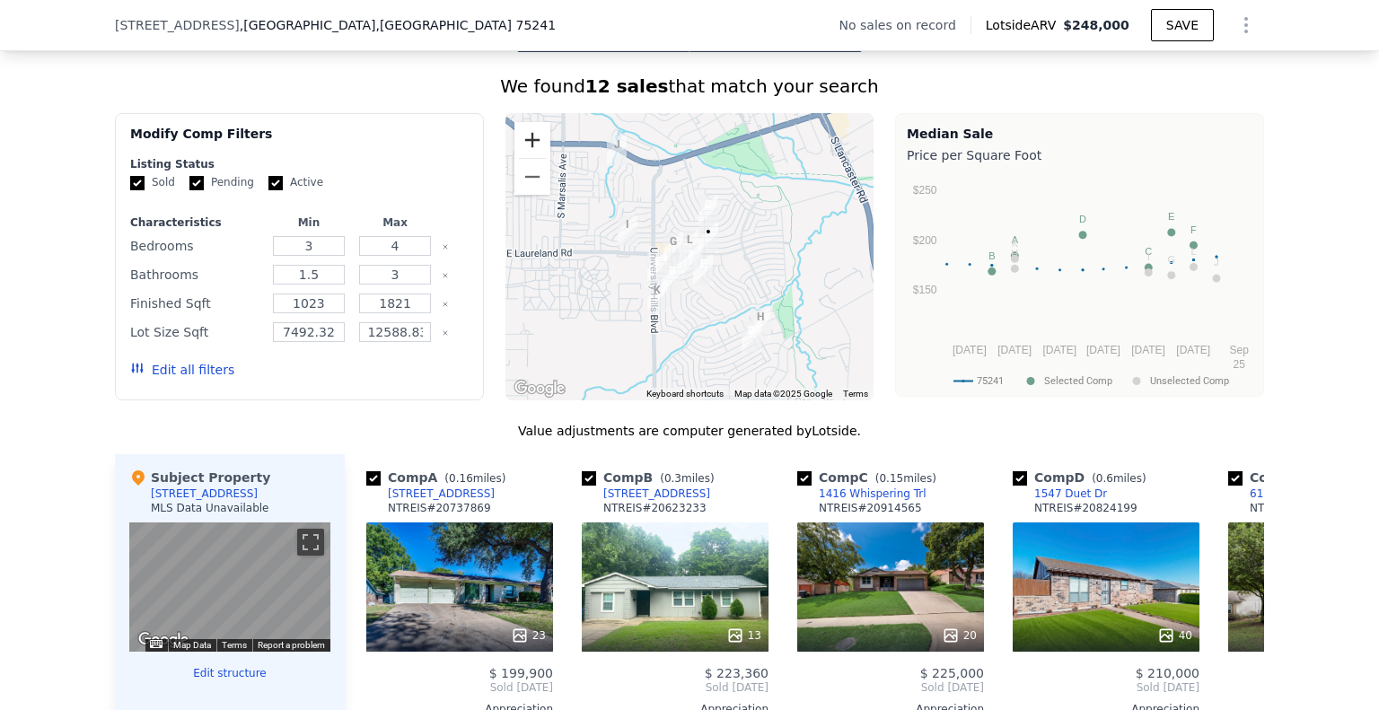
click at [520, 148] on button "Zoom in" at bounding box center [533, 140] width 36 height 36
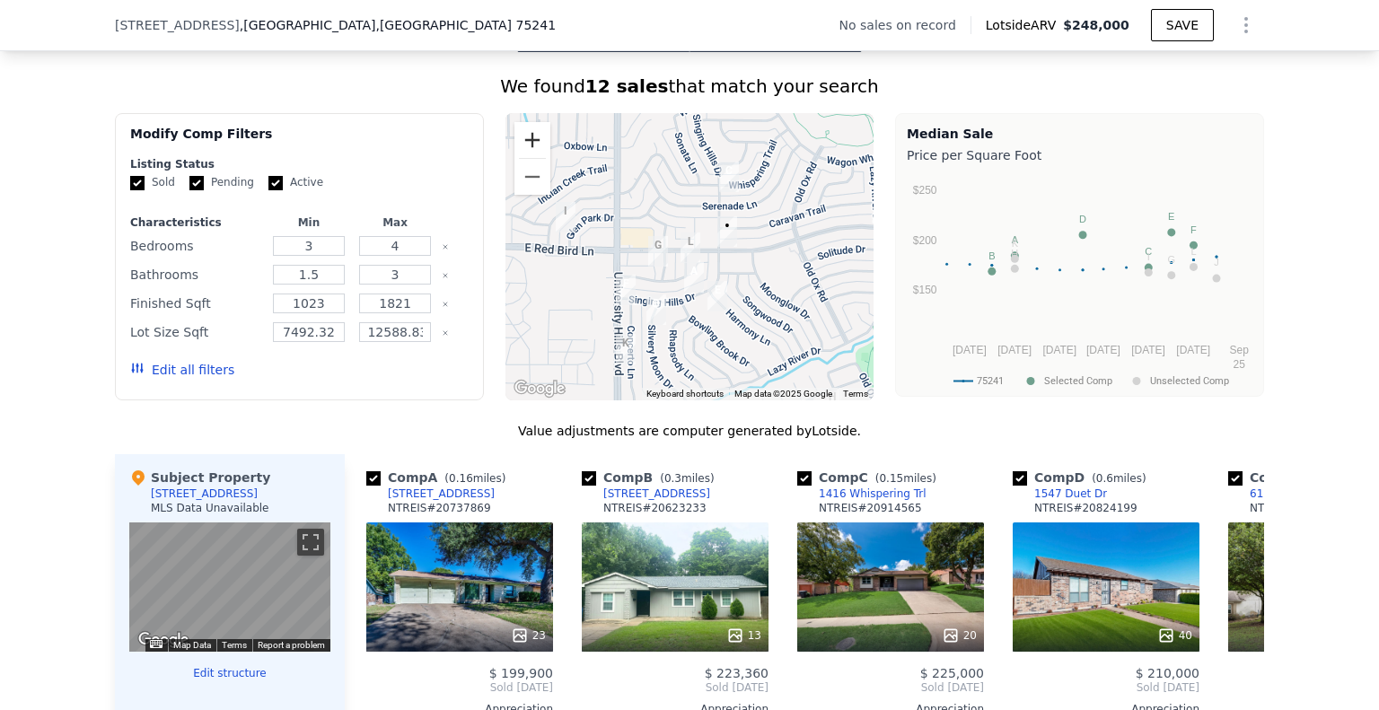
click at [519, 147] on button "Zoom in" at bounding box center [533, 140] width 36 height 36
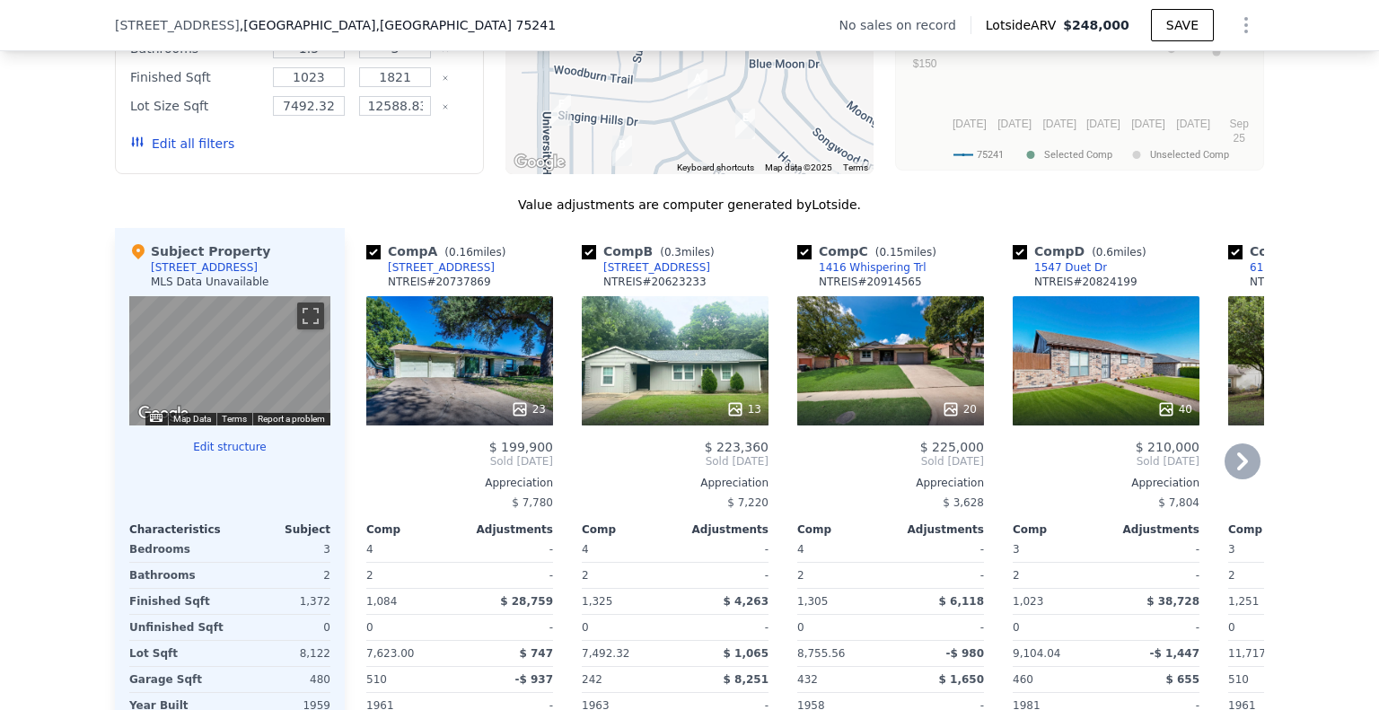
scroll to position [1609, 0]
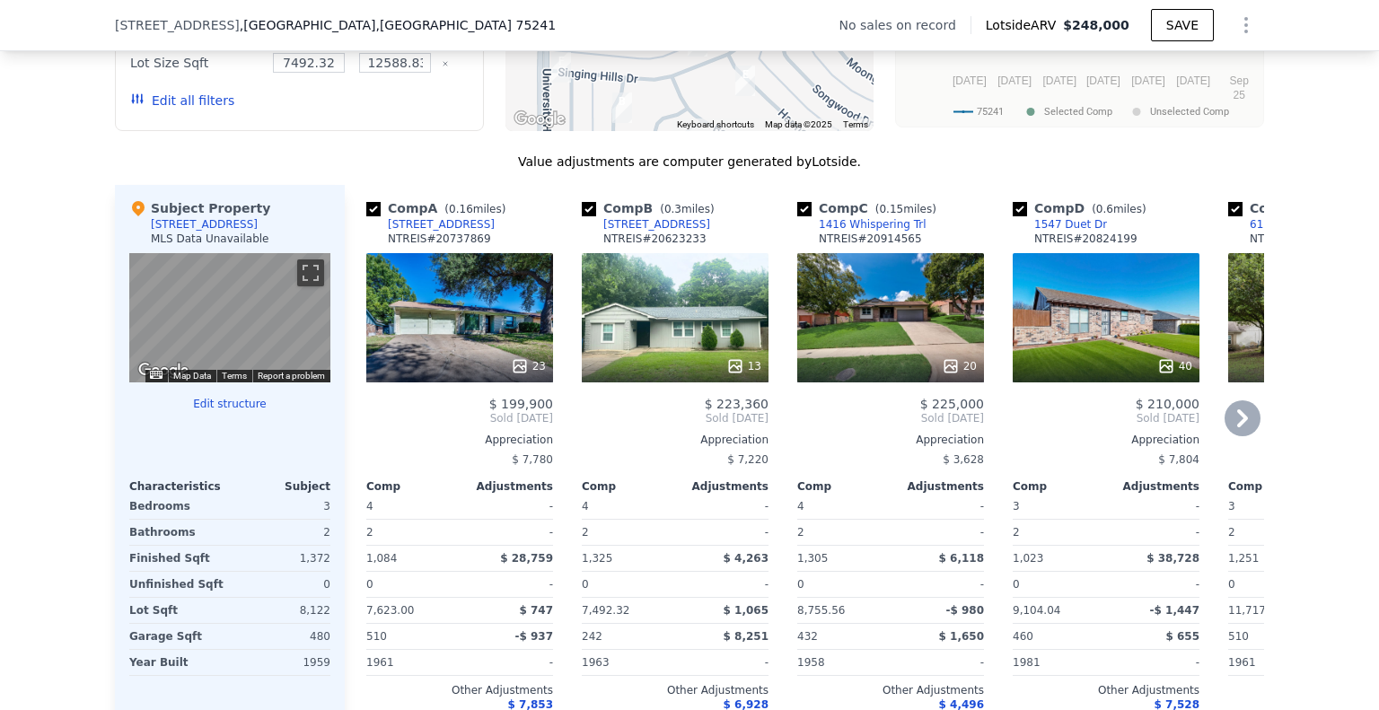
drag, startPoint x: 902, startPoint y: 234, endPoint x: 810, endPoint y: 241, distance: 91.8
click at [805, 241] on div "Comp C ( 0.15 miles) 1416 Whispering Trl NTREIS # 20914565" at bounding box center [891, 226] width 187 height 54
drag, startPoint x: 900, startPoint y: 239, endPoint x: 808, endPoint y: 244, distance: 91.8
click at [808, 244] on div "Comp C ( 0.15 miles) 1416 Whispering Trl NTREIS # 20914565" at bounding box center [891, 226] width 187 height 54
copy div "1416 Whispering Trl"
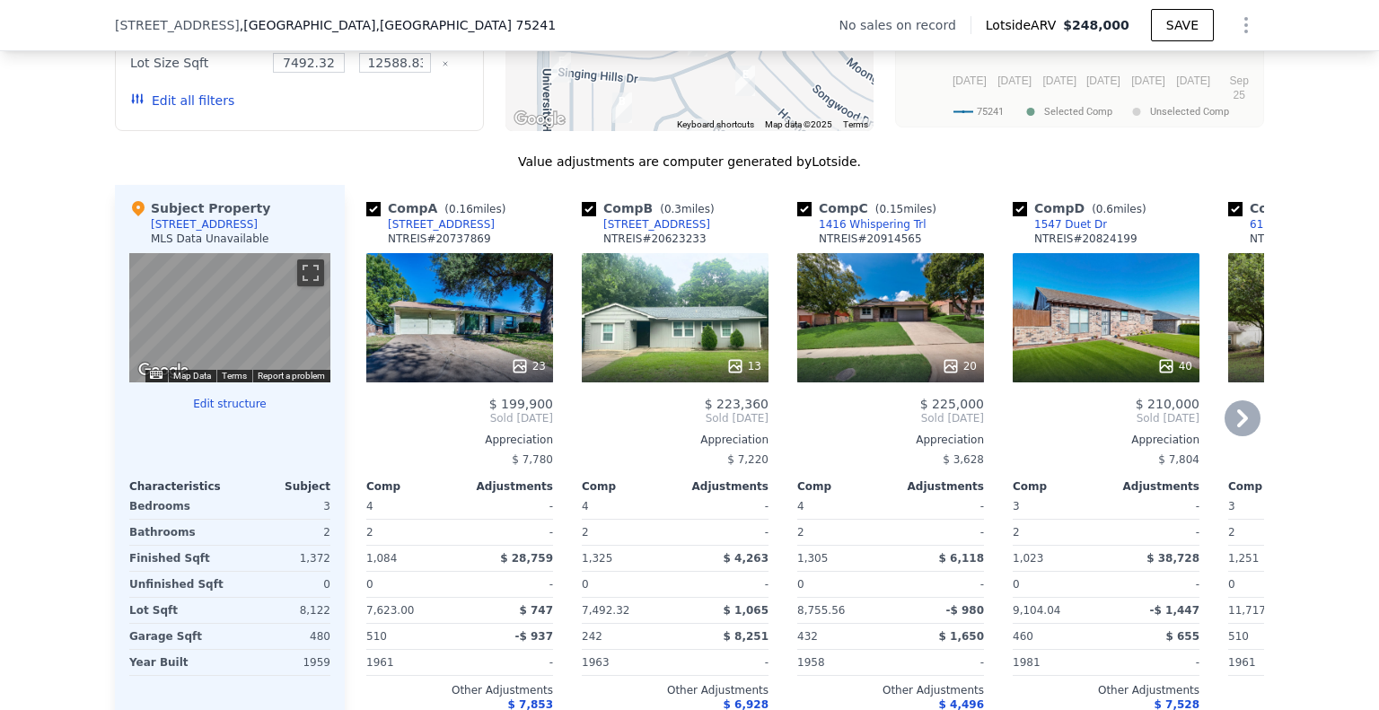
click at [1228, 432] on icon at bounding box center [1243, 419] width 36 height 36
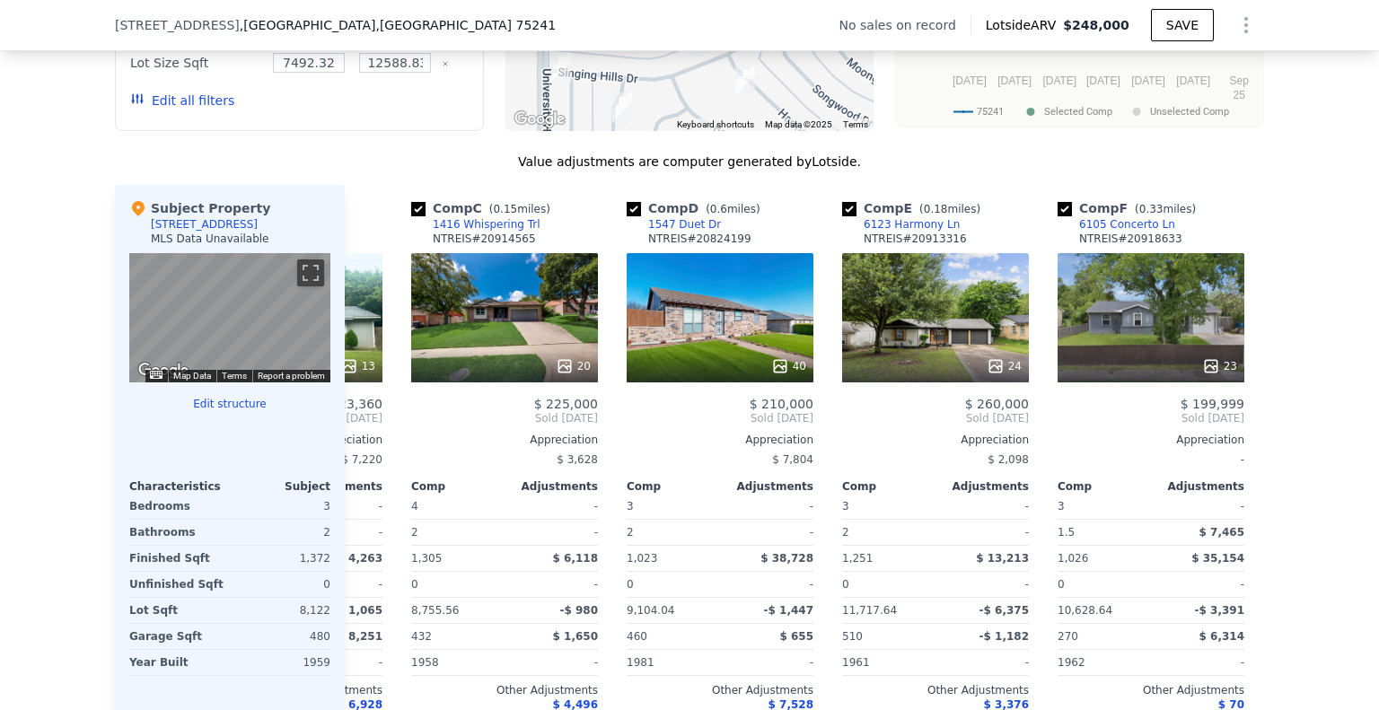
scroll to position [0, 431]
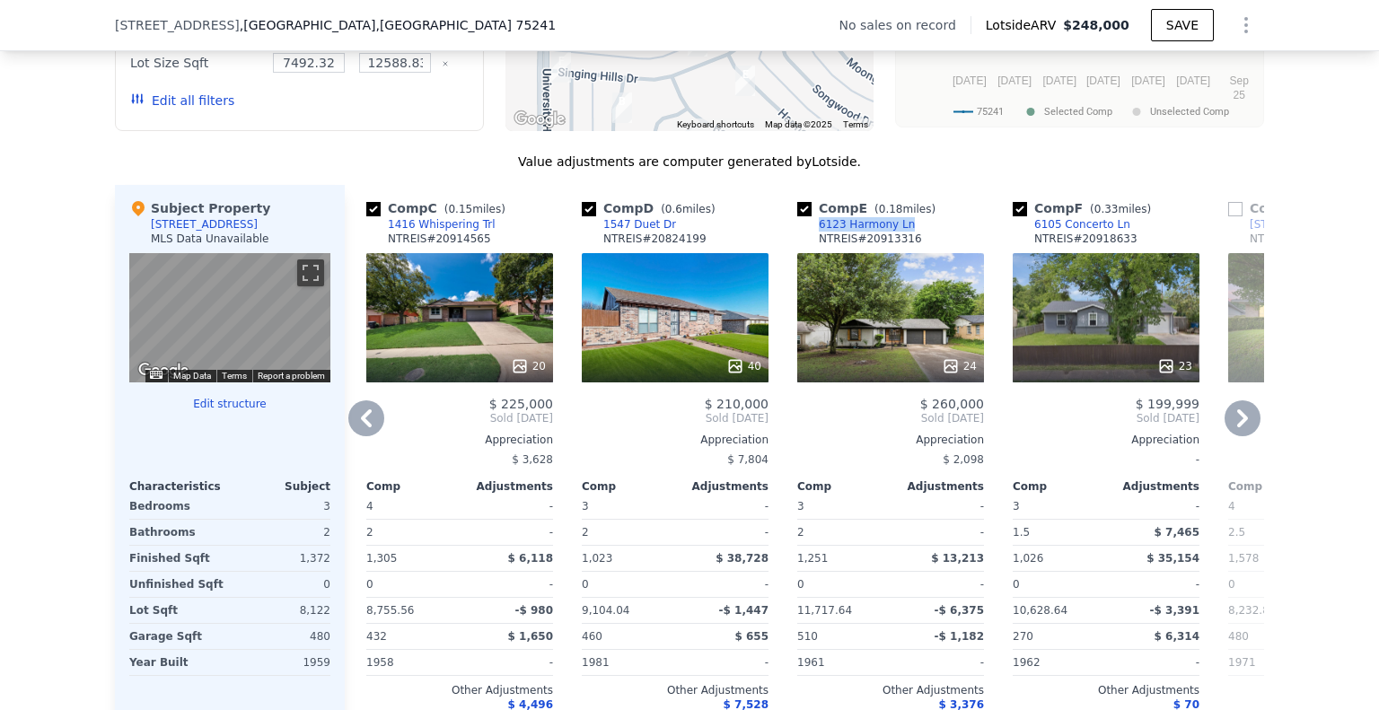
drag, startPoint x: 895, startPoint y: 237, endPoint x: 813, endPoint y: 236, distance: 82.6
click at [813, 236] on div "Comp E ( 0.18 miles) 6123 Harmony Ln NTREIS # 20913316" at bounding box center [891, 226] width 187 height 54
copy div "6123 Harmony Ln"
click at [1238, 427] on icon at bounding box center [1243, 419] width 11 height 18
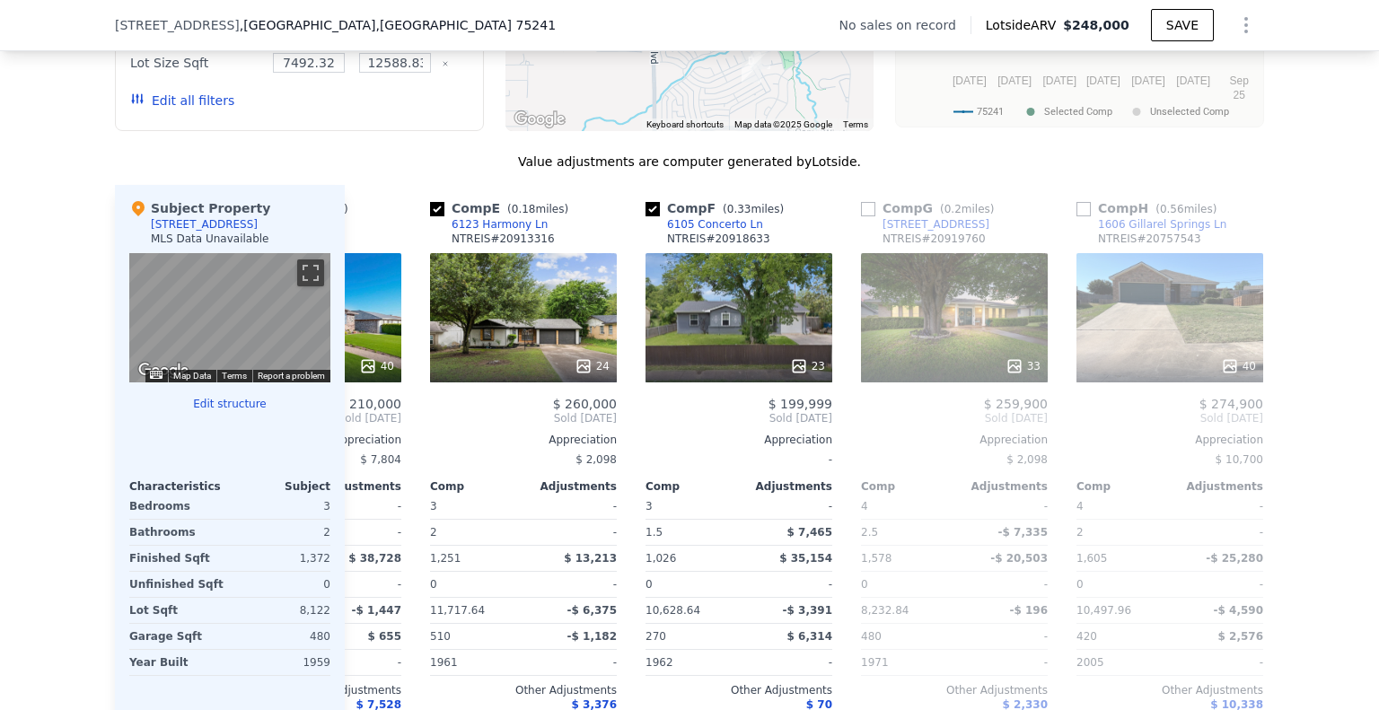
scroll to position [0, 862]
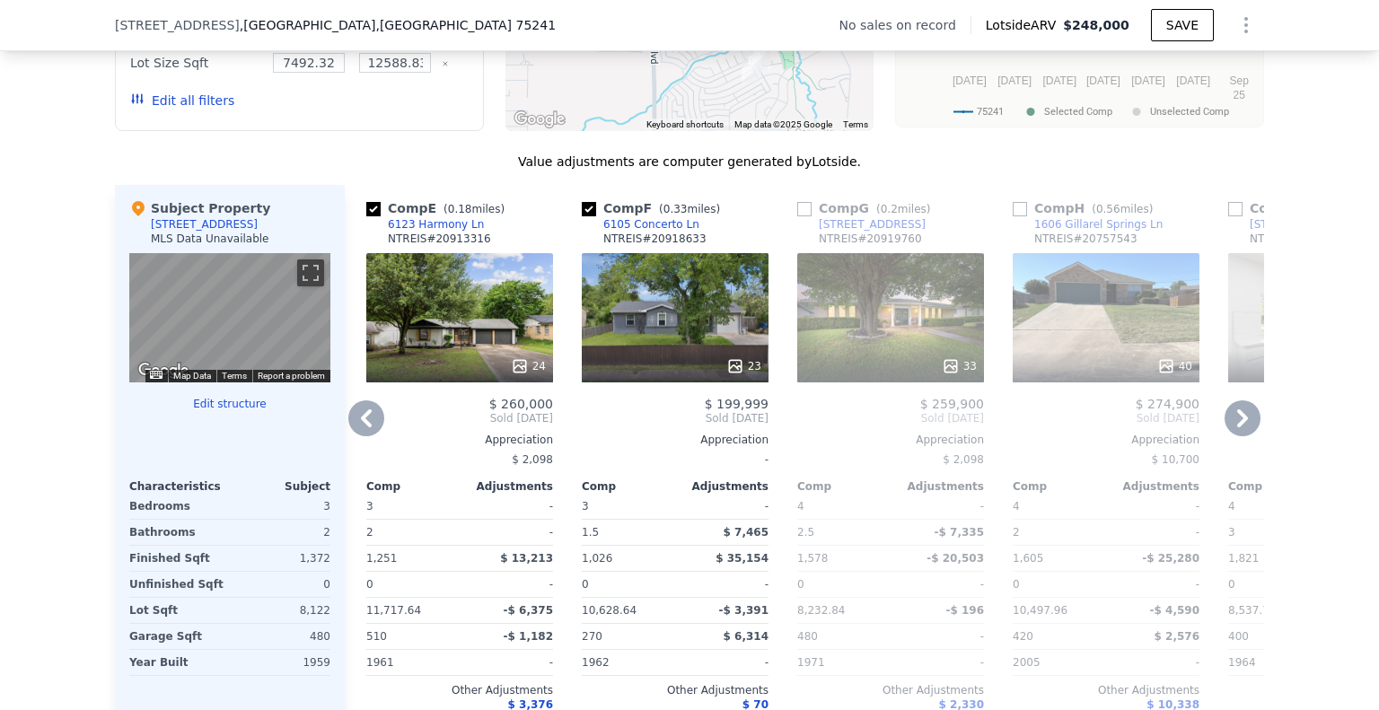
click at [364, 434] on icon at bounding box center [366, 419] width 36 height 36
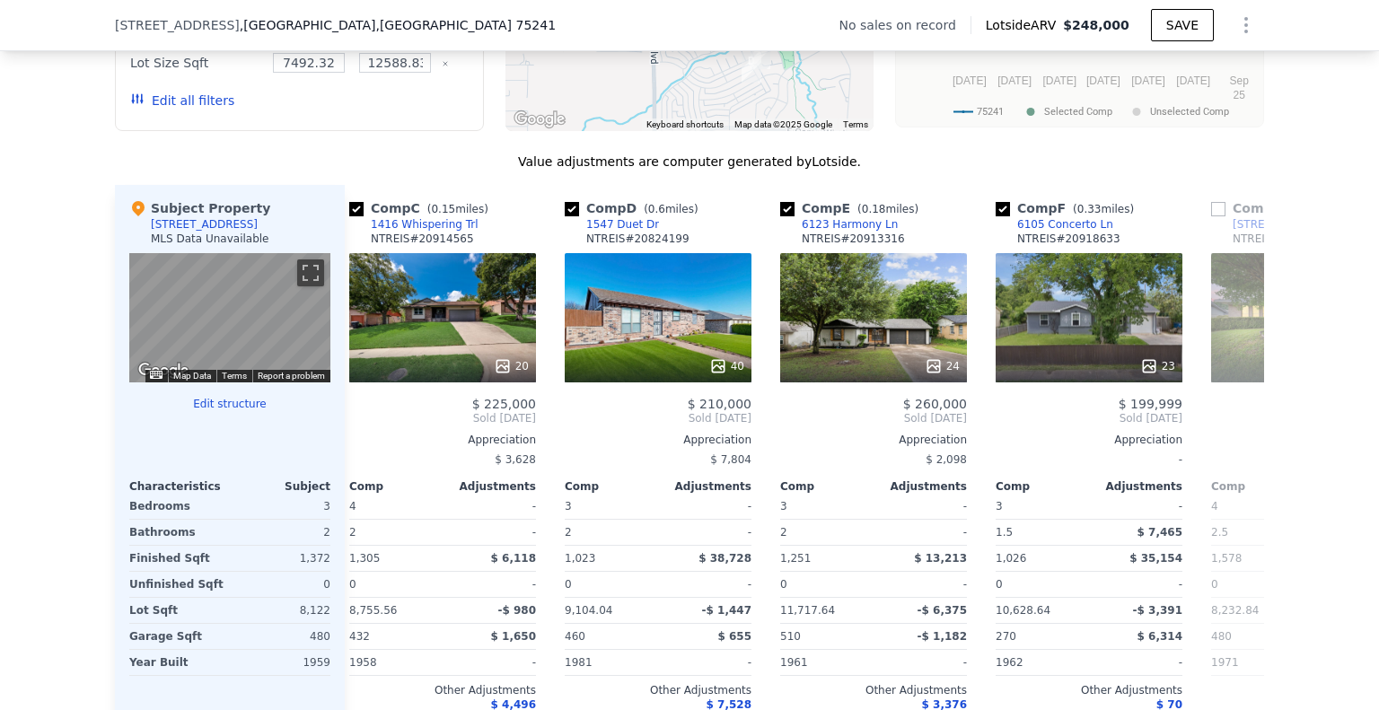
scroll to position [0, 431]
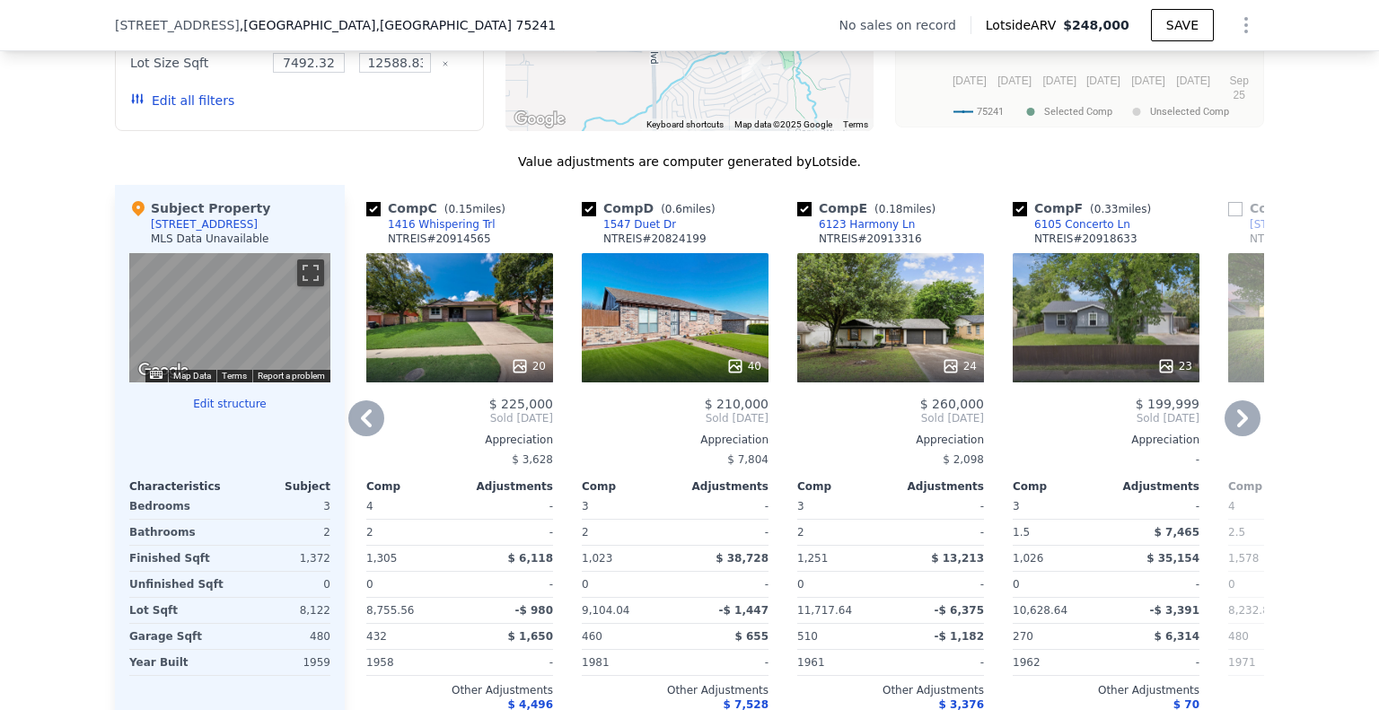
click at [1239, 427] on icon at bounding box center [1243, 419] width 11 height 18
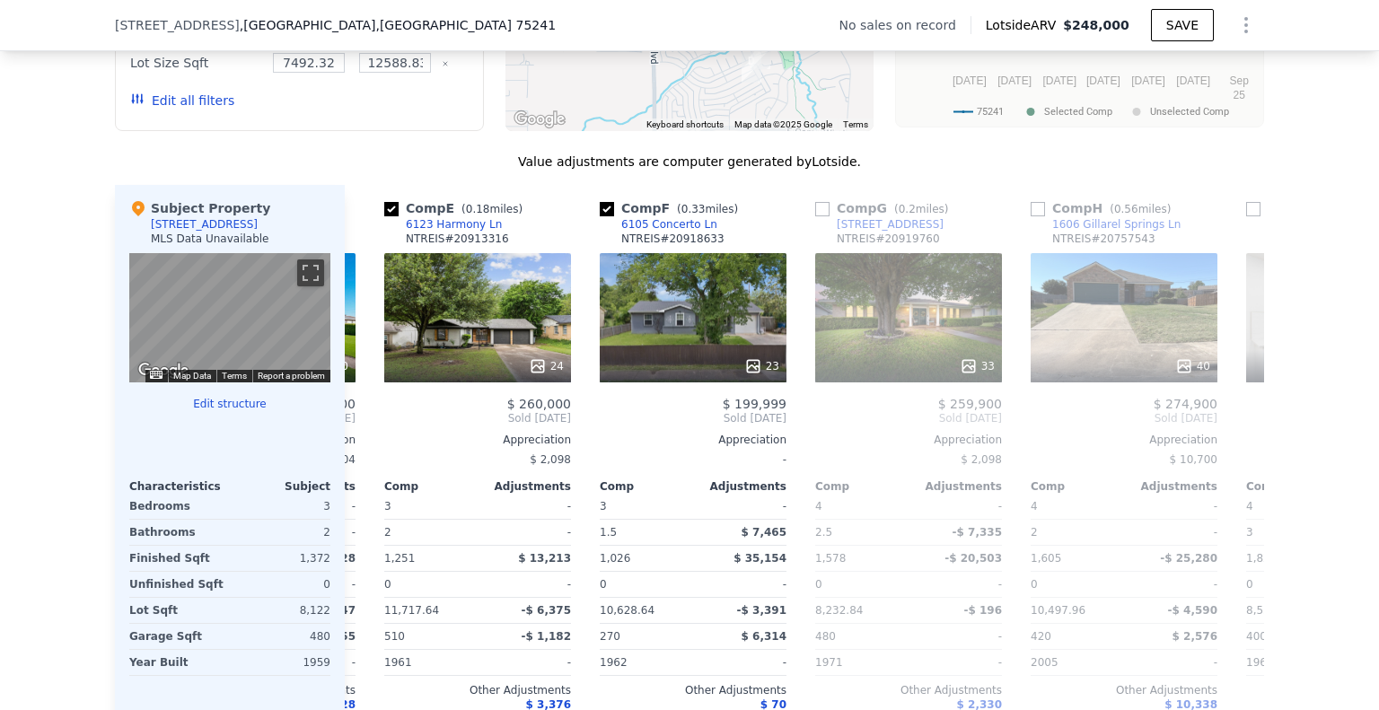
scroll to position [0, 862]
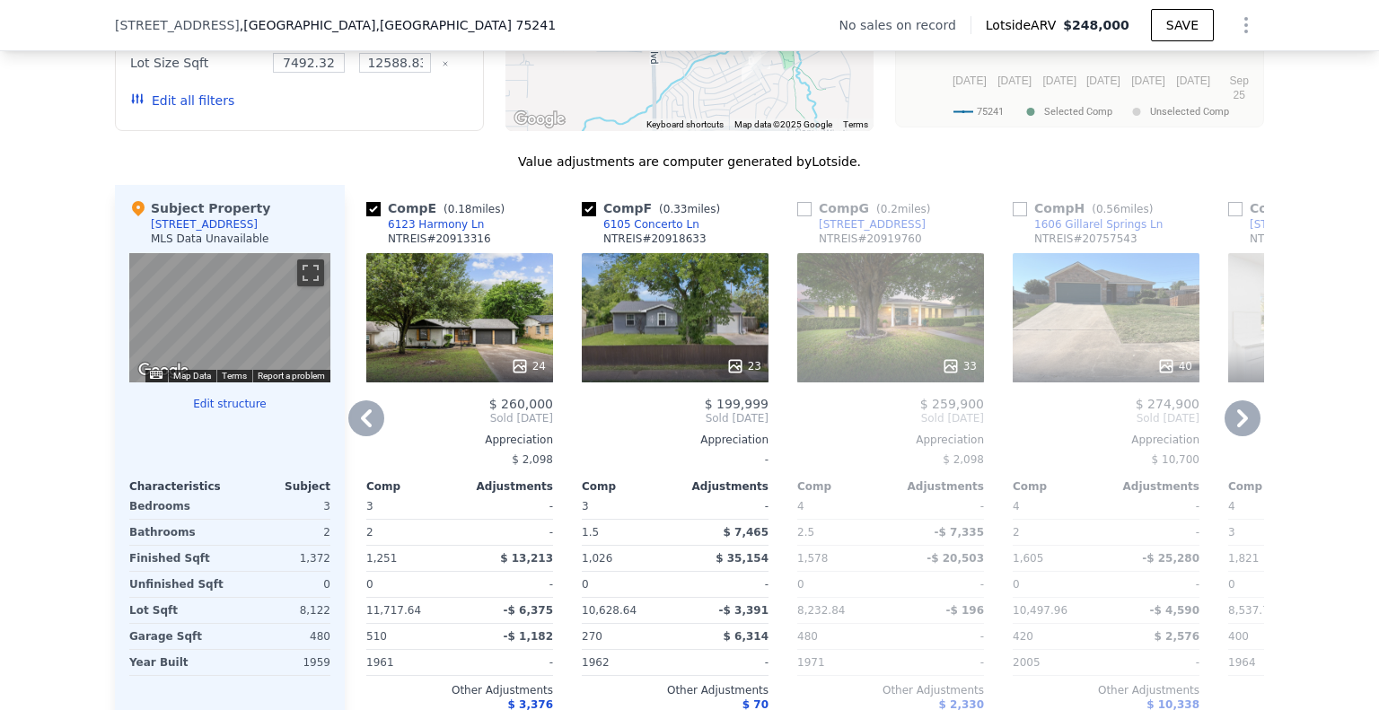
click at [1238, 427] on icon at bounding box center [1243, 419] width 11 height 18
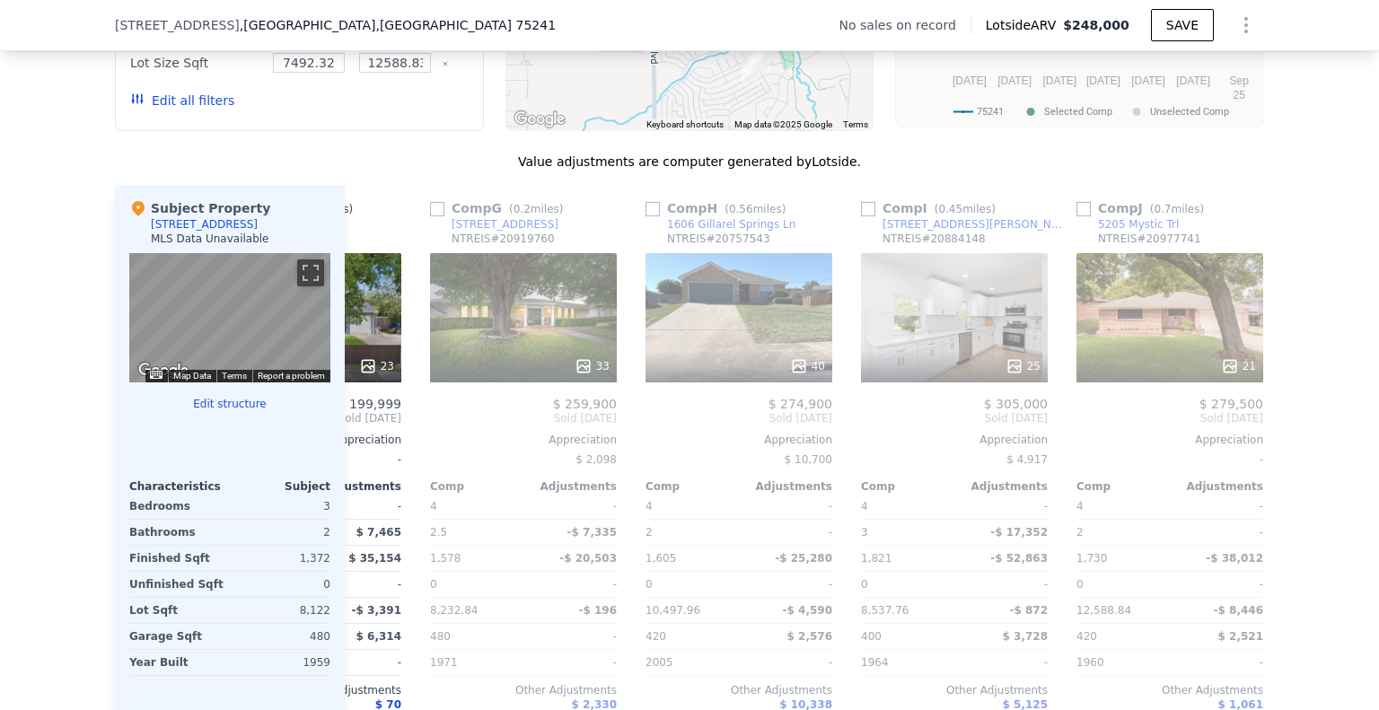
scroll to position [0, 1293]
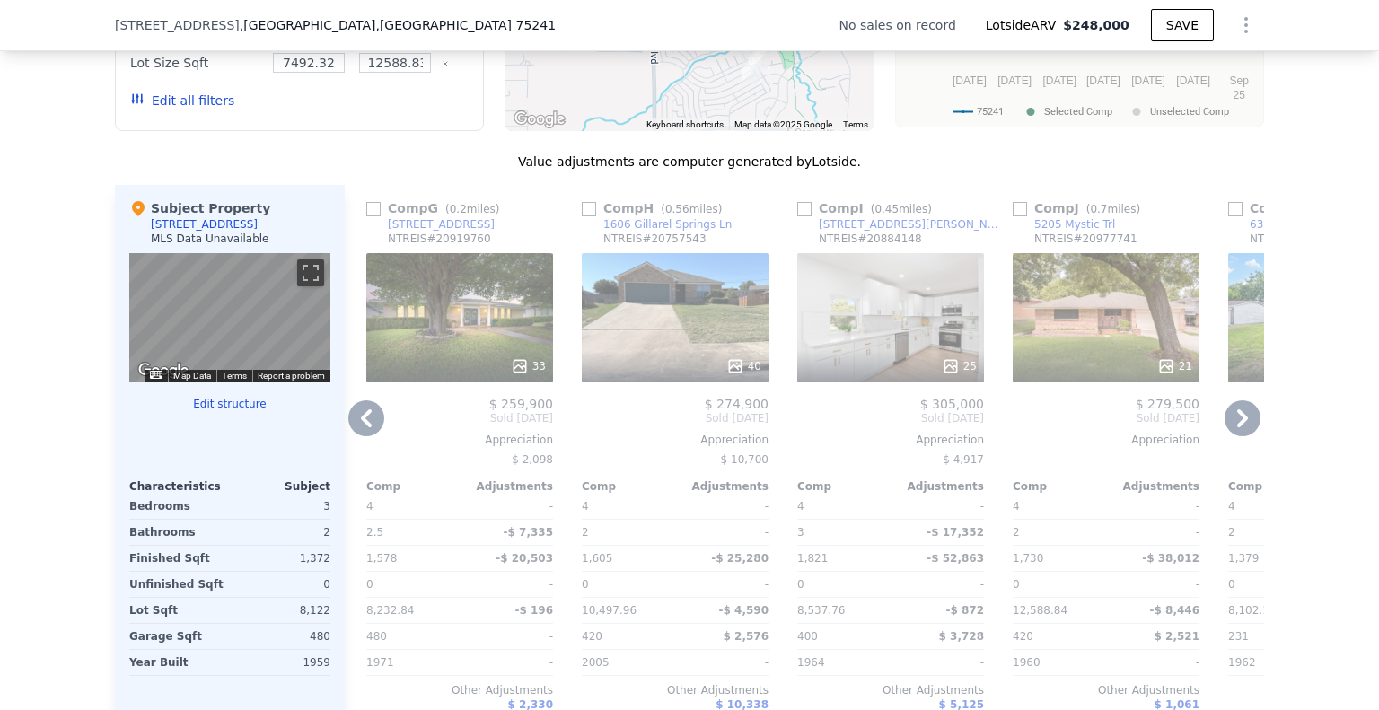
click at [1238, 427] on icon at bounding box center [1243, 419] width 11 height 18
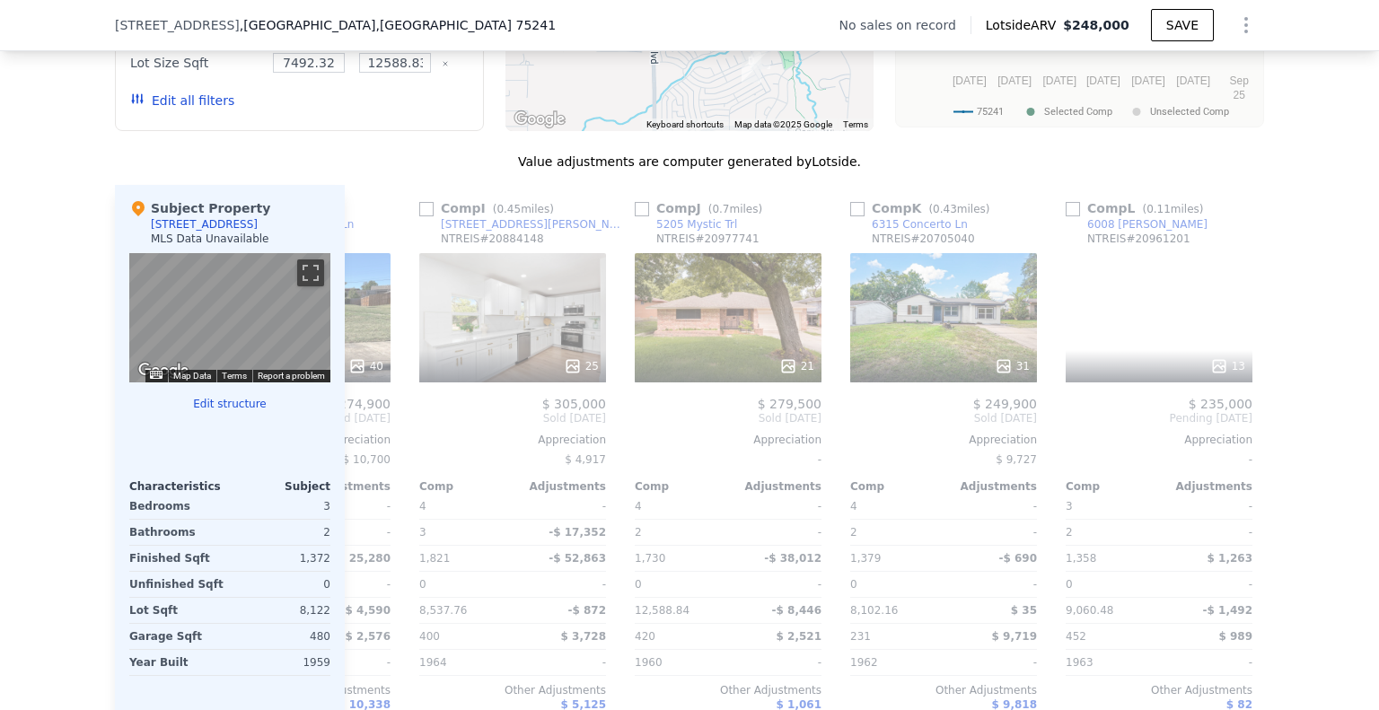
scroll to position [0, 1710]
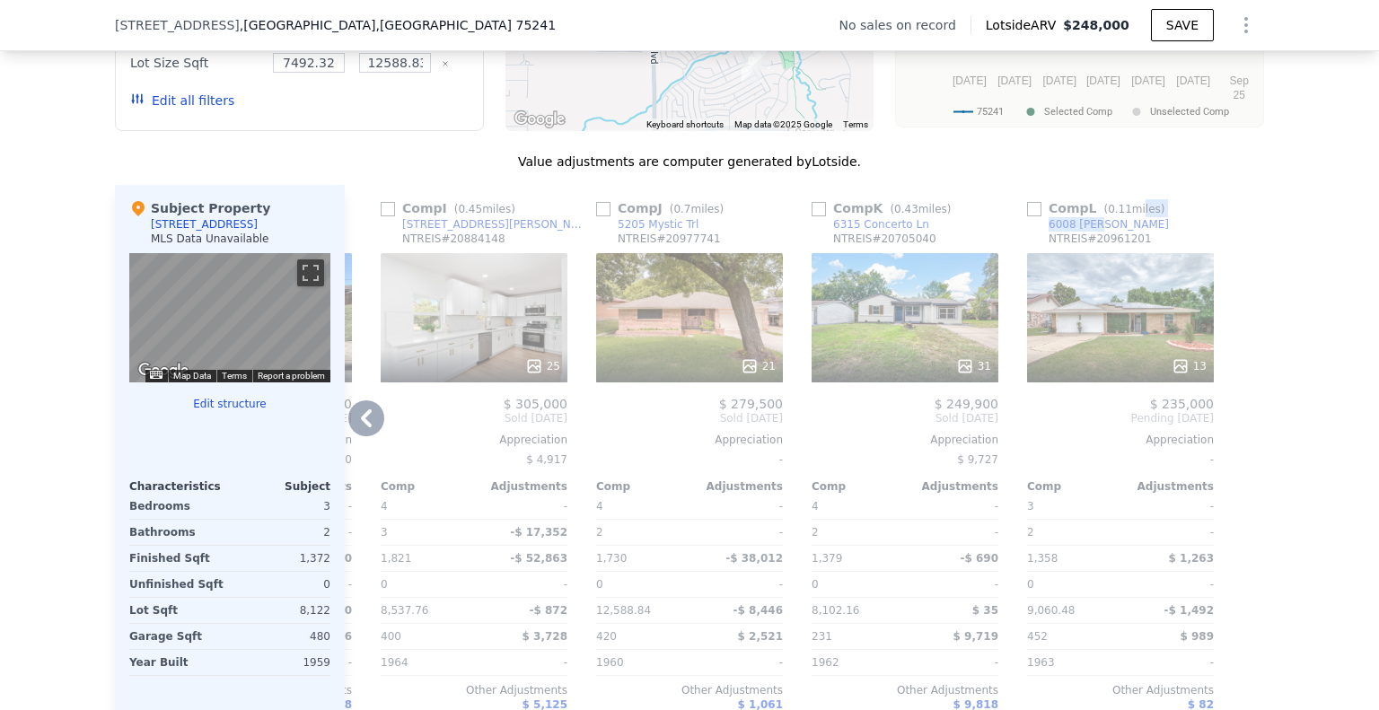
drag, startPoint x: 1122, startPoint y: 235, endPoint x: 1108, endPoint y: 236, distance: 13.5
click at [1092, 236] on div "Comp L ( 0.11 miles) 6008 Samcar Trl NTREIS # 20961201" at bounding box center [1120, 226] width 187 height 54
click at [1139, 243] on div "Comp L ( 0.11 miles) 6008 Samcar Trl NTREIS # 20961201" at bounding box center [1120, 226] width 187 height 54
click at [1221, 230] on div "Comp A ( 0.16 miles) [STREET_ADDRESS] 20737869 23 $ 199,900 Sold [DATE] Appreci…" at bounding box center [805, 473] width 920 height 577
click at [1174, 184] on div "Value adjustments are computer generated by Lotside . Subject Property 1411 E R…" at bounding box center [690, 474] width 1150 height 642
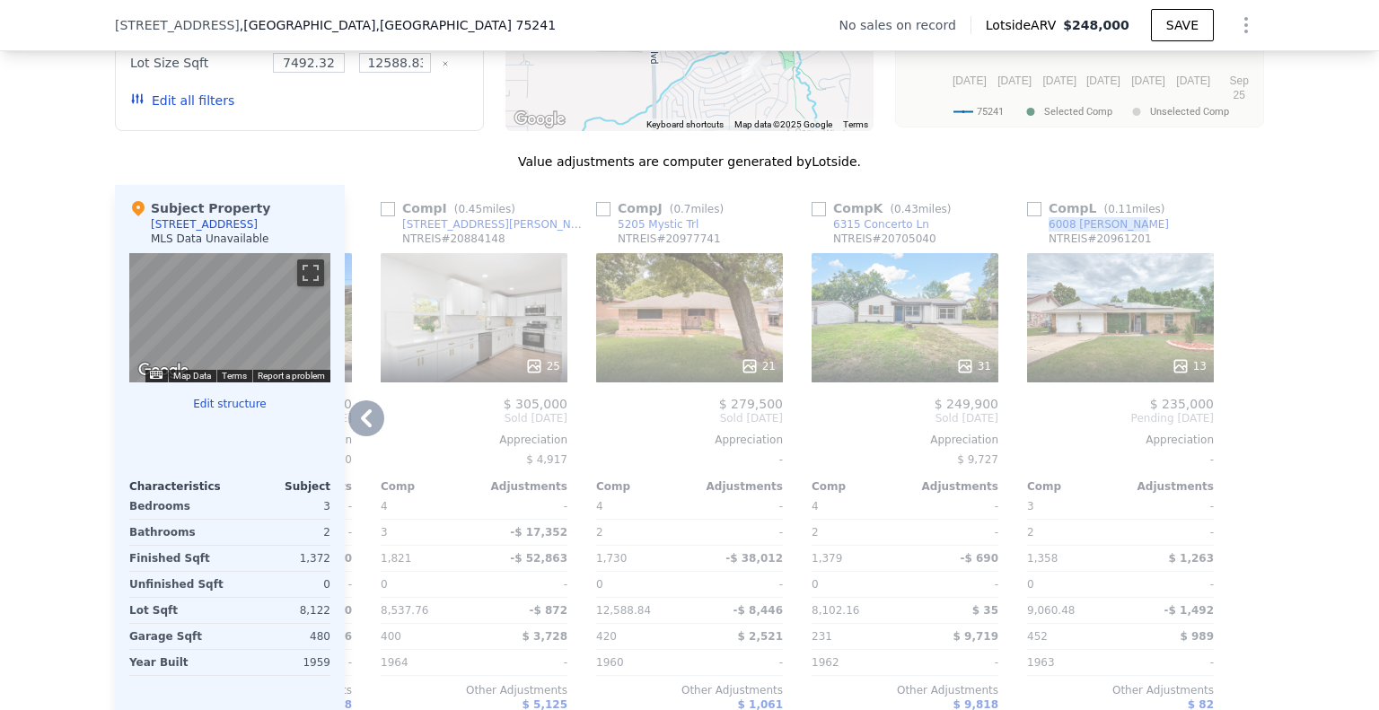
drag, startPoint x: 1118, startPoint y: 238, endPoint x: 1042, endPoint y: 242, distance: 76.5
click at [1042, 242] on div "Comp L ( 0.11 miles) 6008 Samcar Trl NTREIS # 20961201" at bounding box center [1120, 226] width 187 height 54
copy div "6008 [PERSON_NAME]"
click at [358, 426] on icon at bounding box center [366, 419] width 36 height 36
click at [352, 426] on span "Sold [DATE]" at bounding box center [258, 418] width 187 height 14
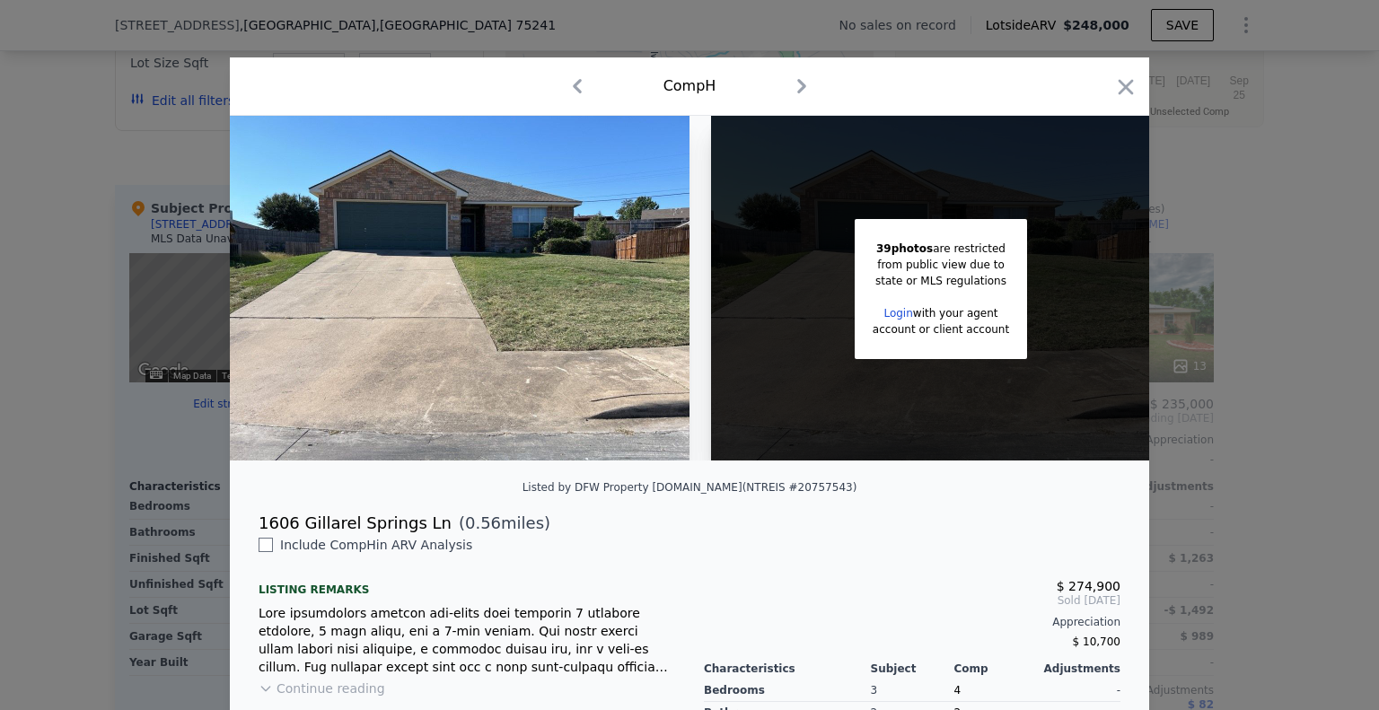
scroll to position [0, 1279]
click at [1120, 77] on icon "button" at bounding box center [1126, 87] width 25 height 25
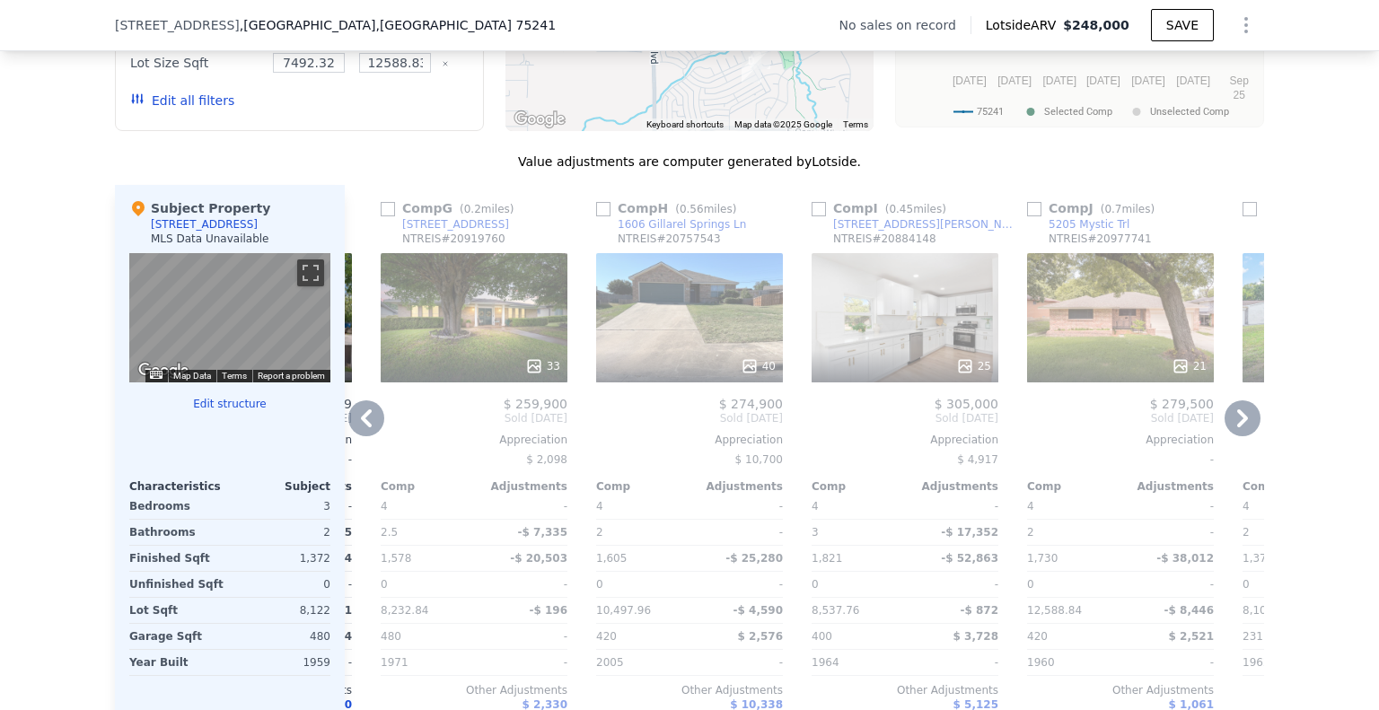
click at [353, 419] on icon at bounding box center [366, 419] width 36 height 36
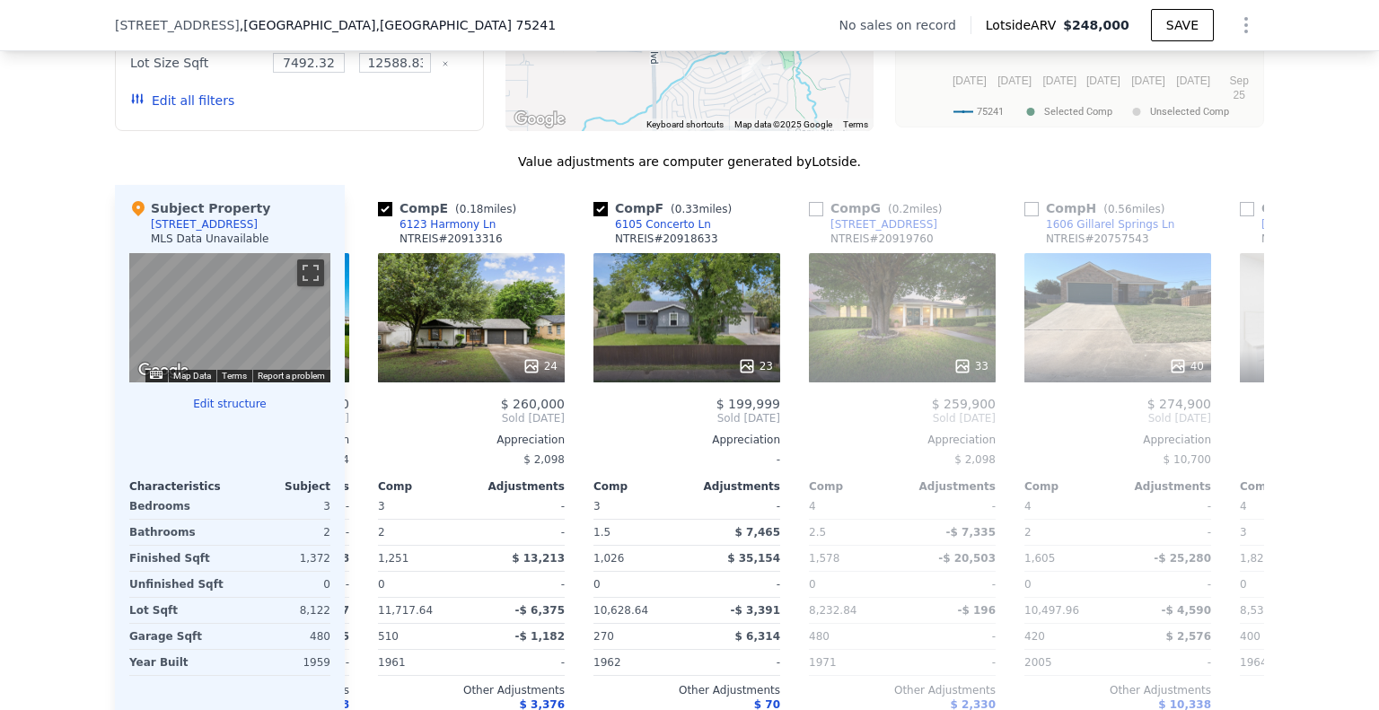
scroll to position [0, 848]
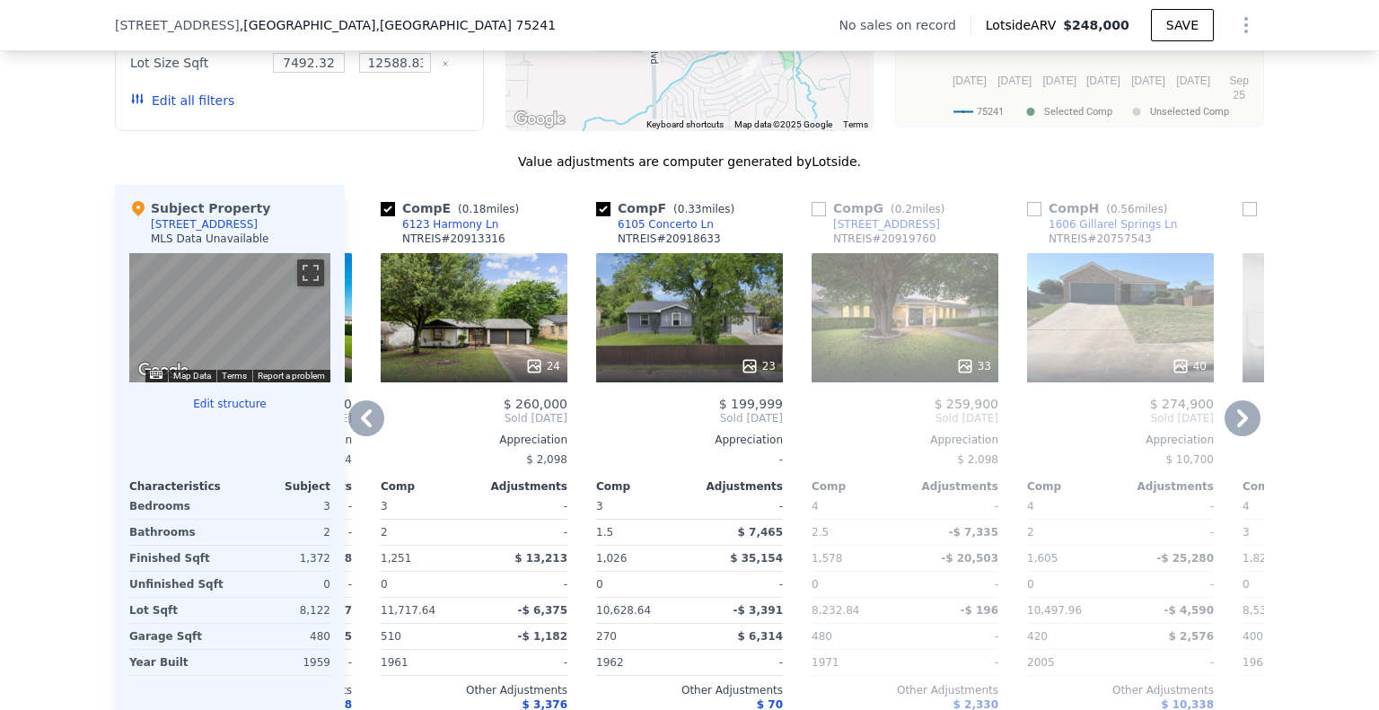
click at [351, 425] on icon at bounding box center [366, 419] width 36 height 36
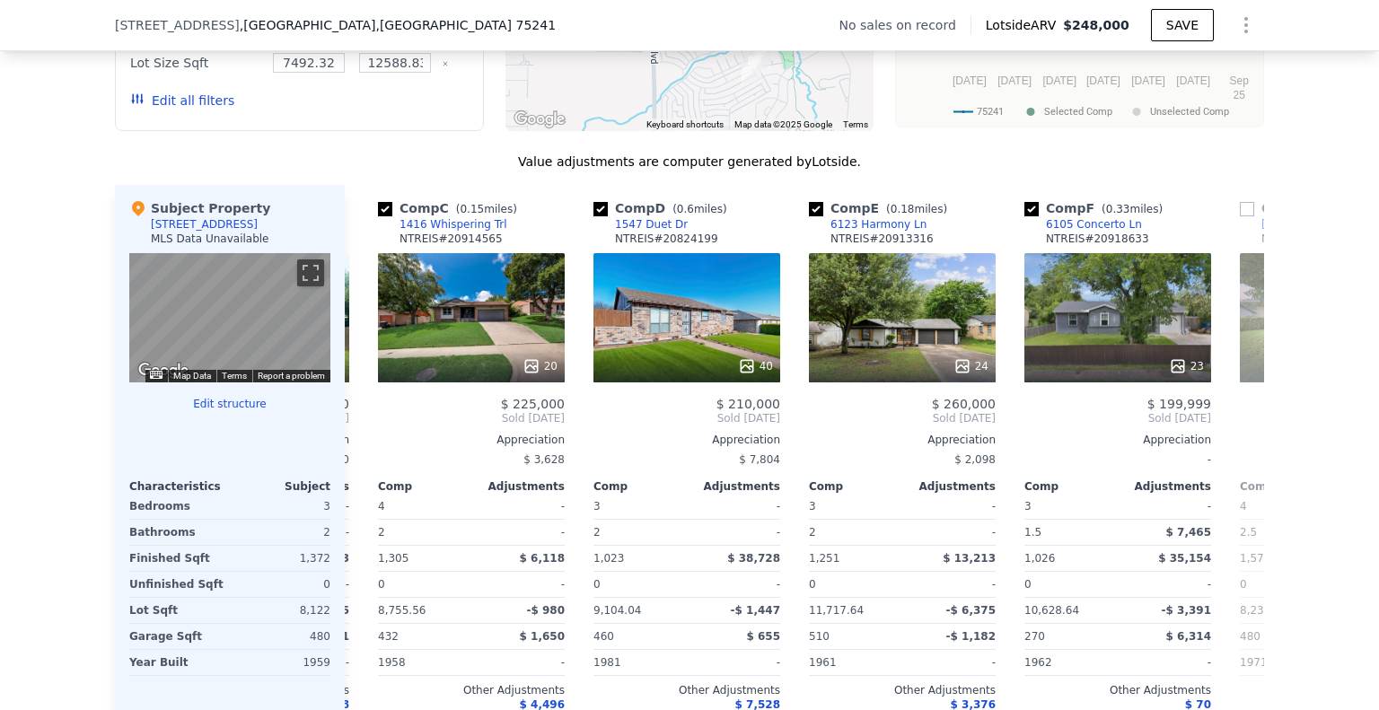
scroll to position [0, 417]
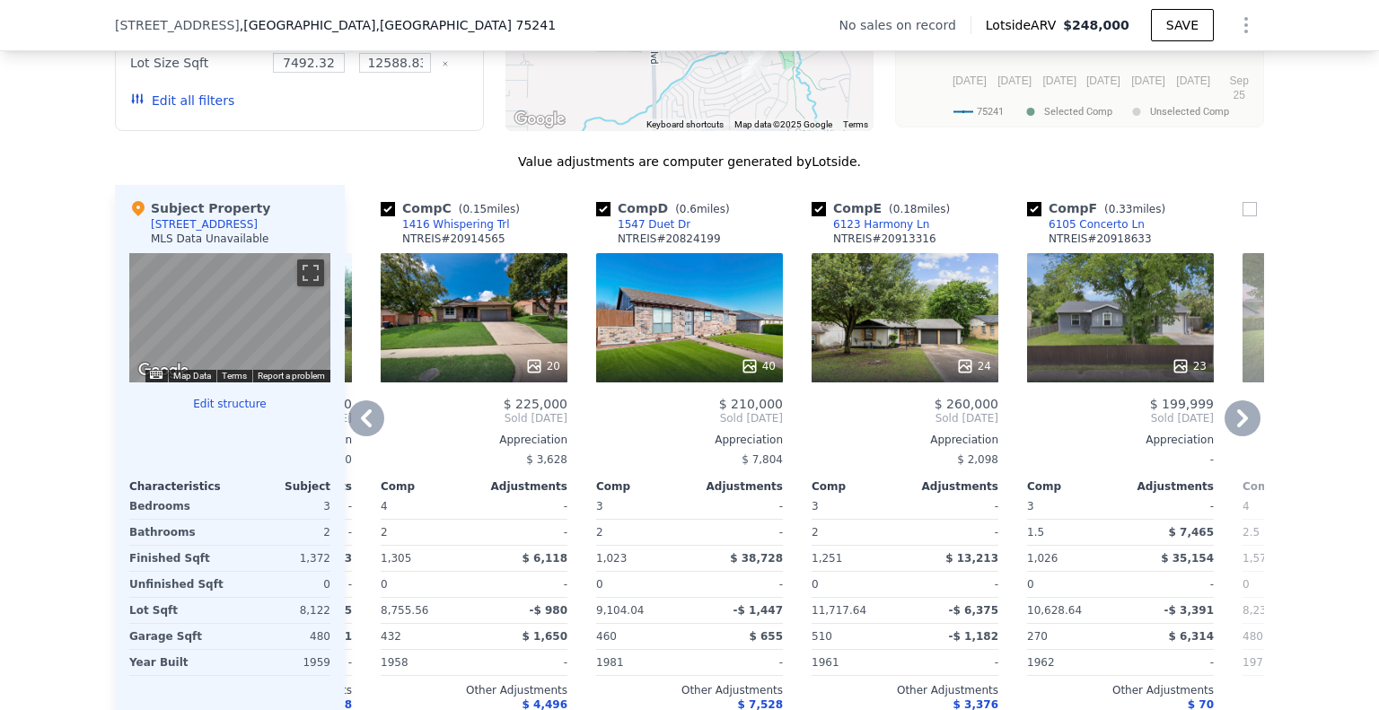
click at [361, 427] on icon at bounding box center [366, 419] width 11 height 18
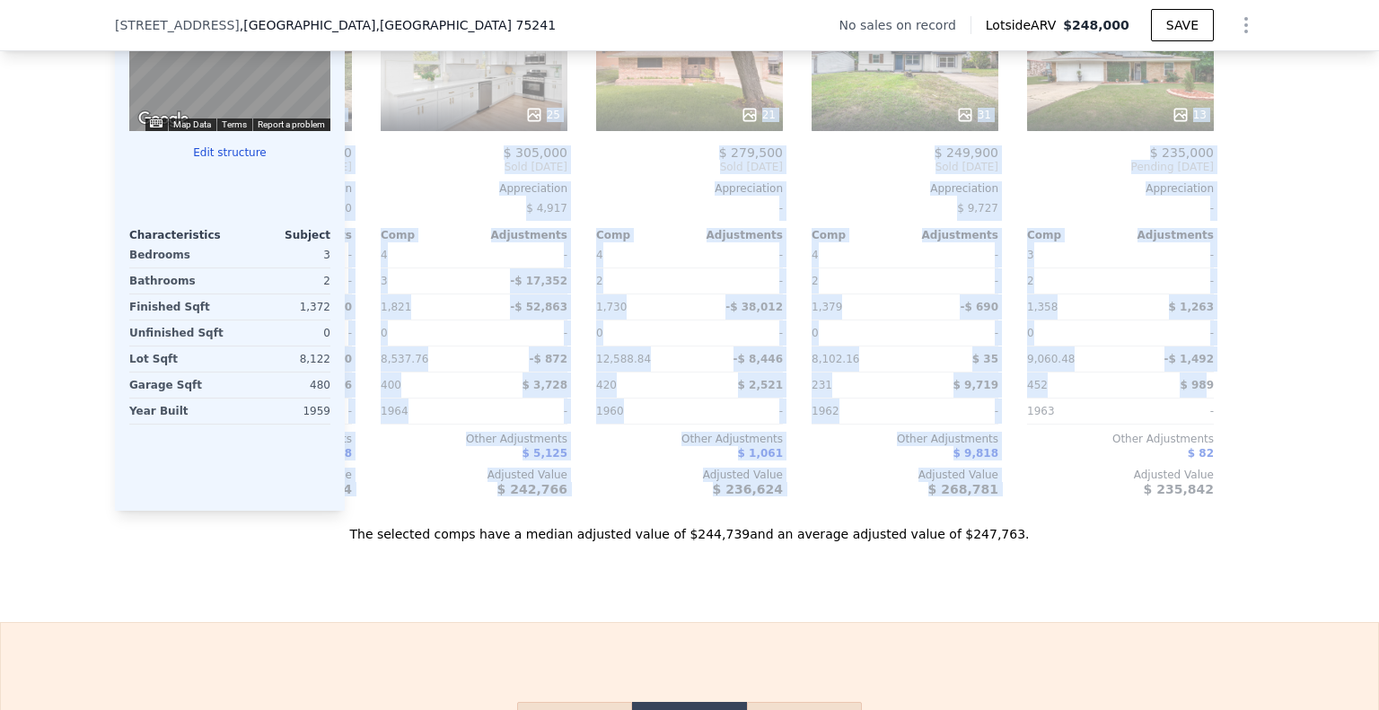
scroll to position [1762, 0]
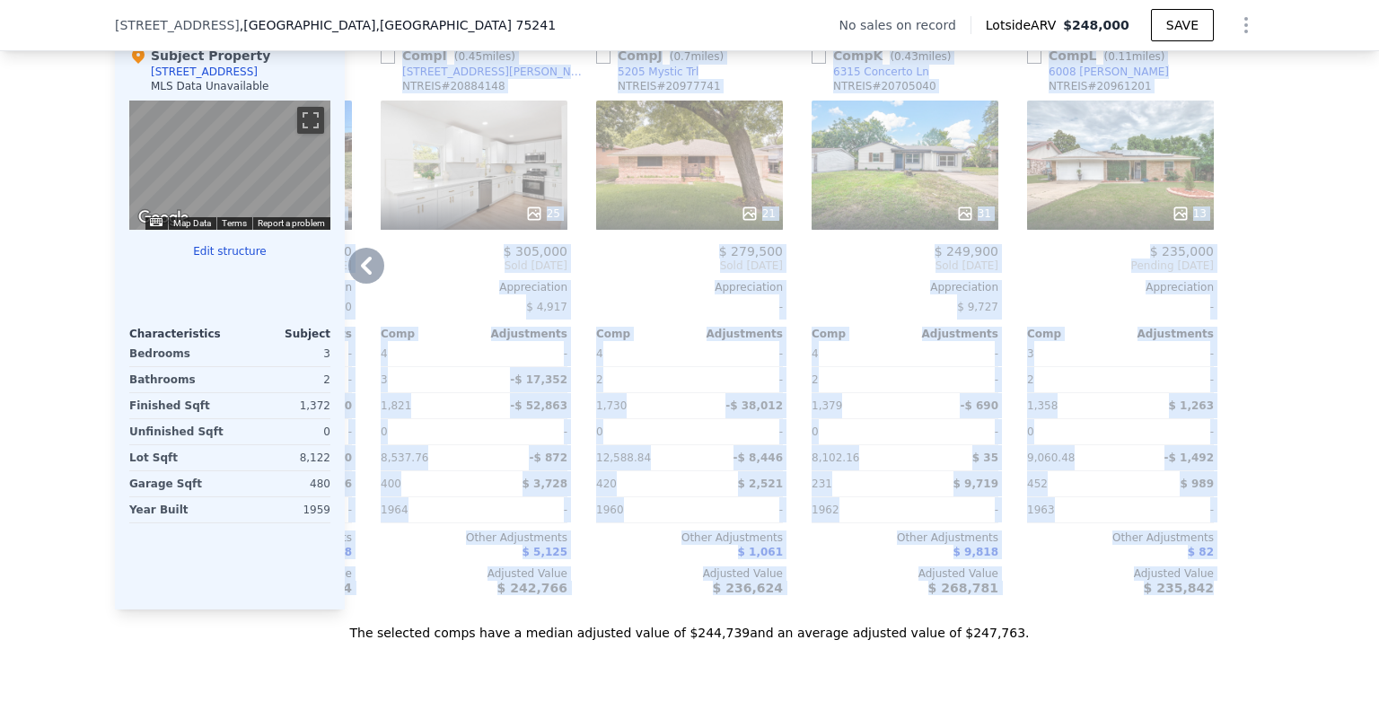
drag, startPoint x: 382, startPoint y: 221, endPoint x: 1220, endPoint y: 594, distance: 917.1
click at [1225, 603] on div "Comp A ( 0.16 miles) [STREET_ADDRESS] 20737869 23 $ 199,900 Sold [DATE] Appreci…" at bounding box center [805, 320] width 920 height 577
copy div "Lore I ( 9.17 dolor) 1258 Sitamet Conse Ad ELITSE # 92078899 56 $ 045,683 Doei …"
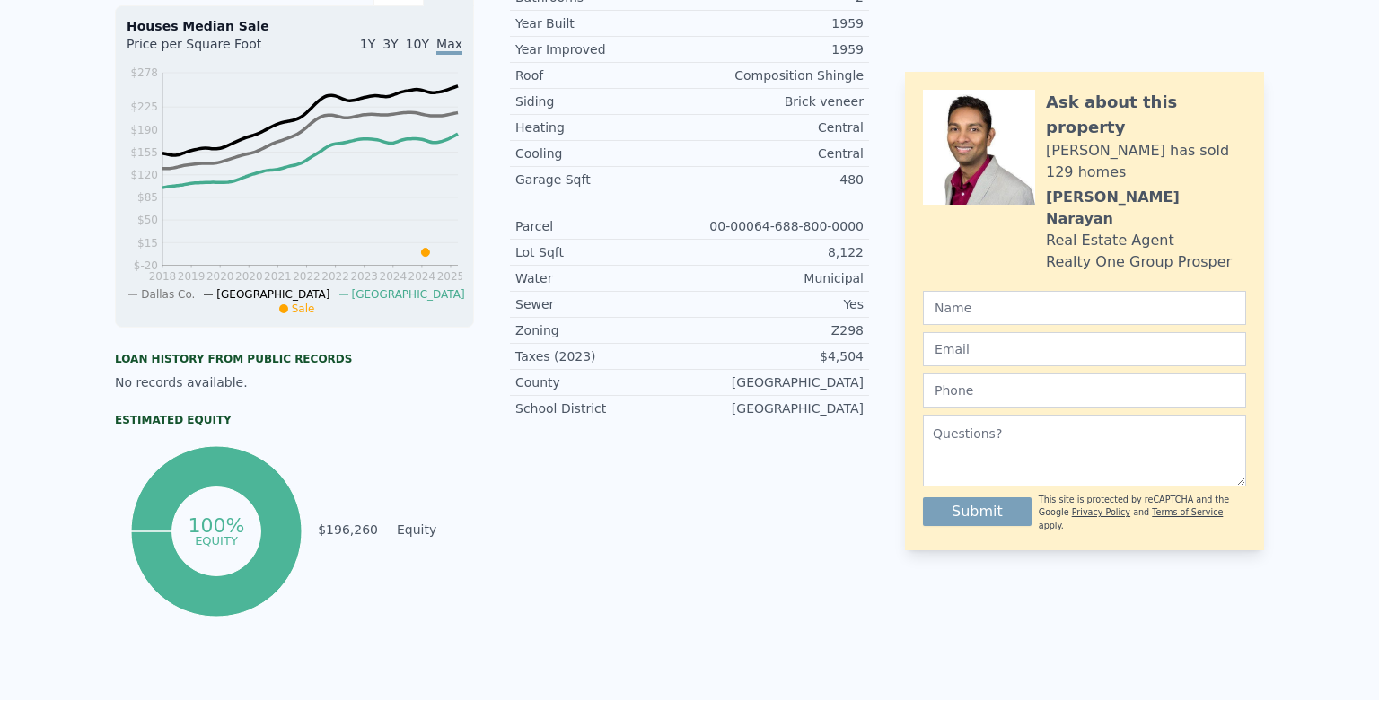
scroll to position [0, 0]
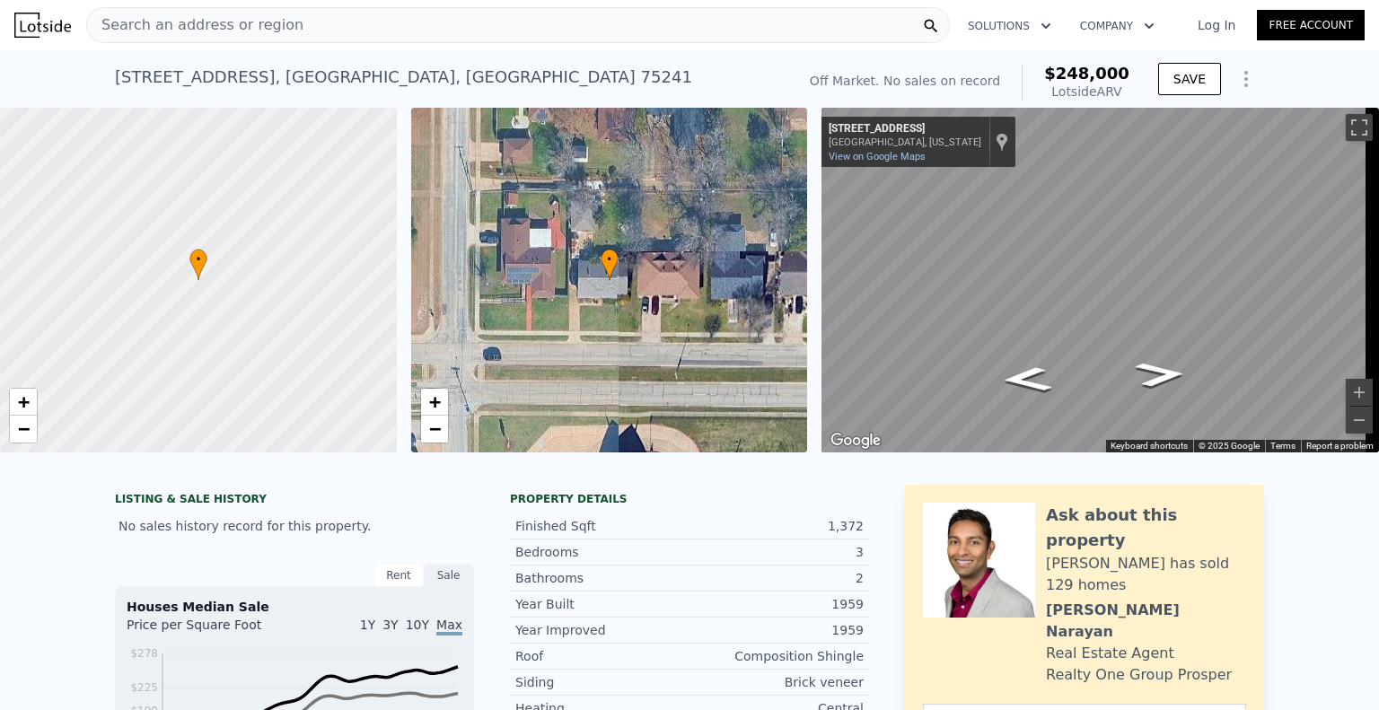
click at [290, 29] on div "Search an address or region" at bounding box center [518, 25] width 864 height 36
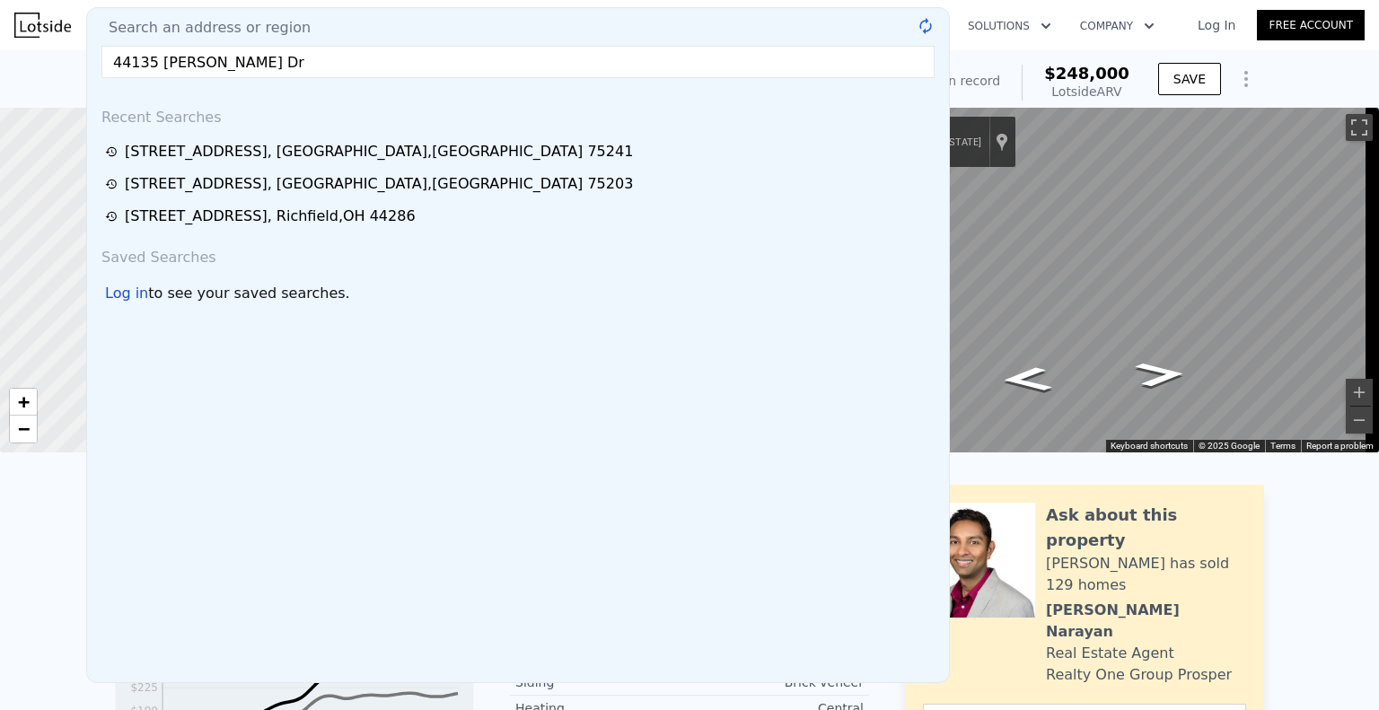
type input "44135 [PERSON_NAME] Dr"
